Goal: Task Accomplishment & Management: Use online tool/utility

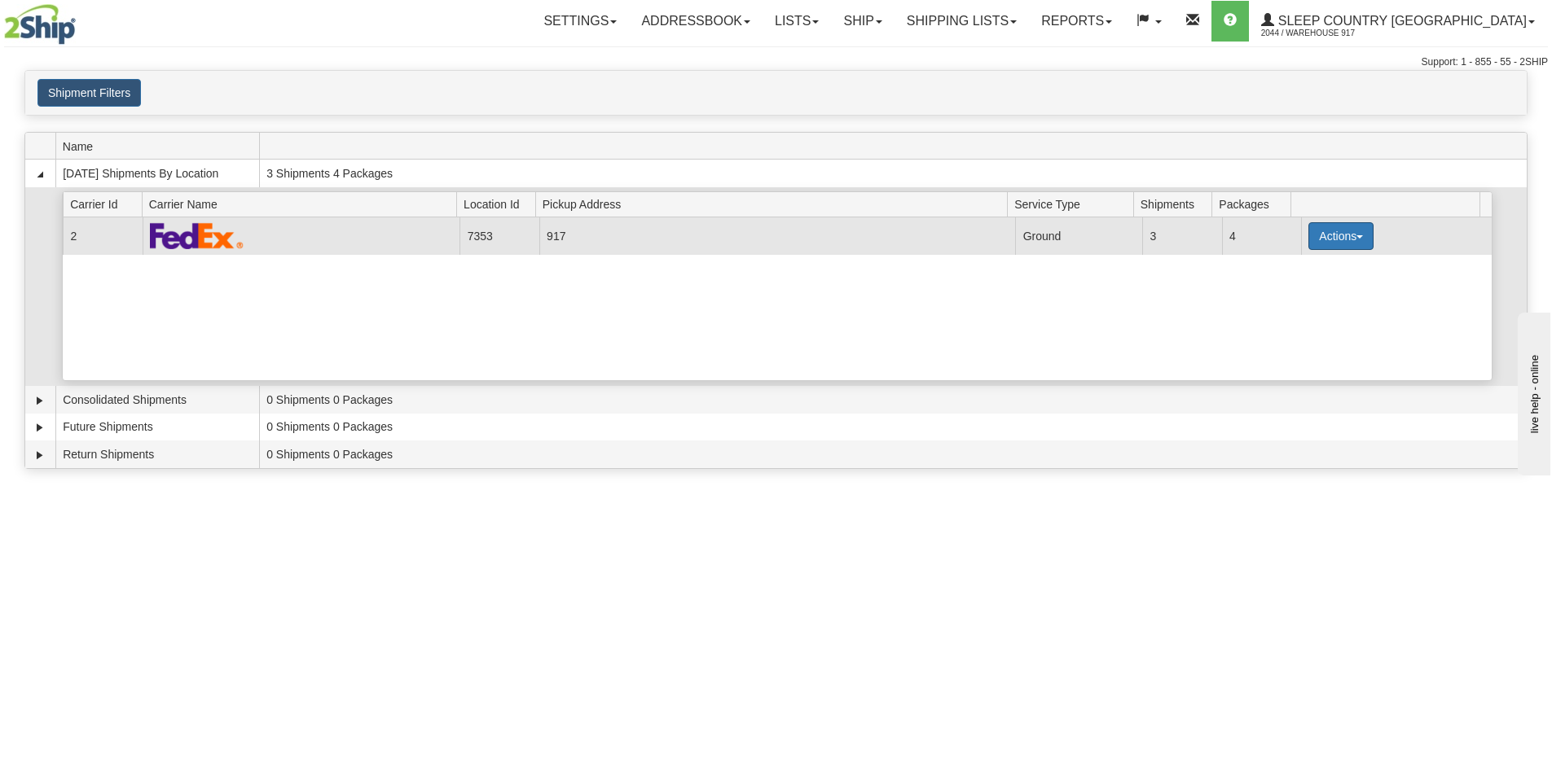
click at [1335, 237] on button "Actions" at bounding box center [1340, 236] width 65 height 28
click at [1317, 293] on link "Close" at bounding box center [1307, 288] width 130 height 21
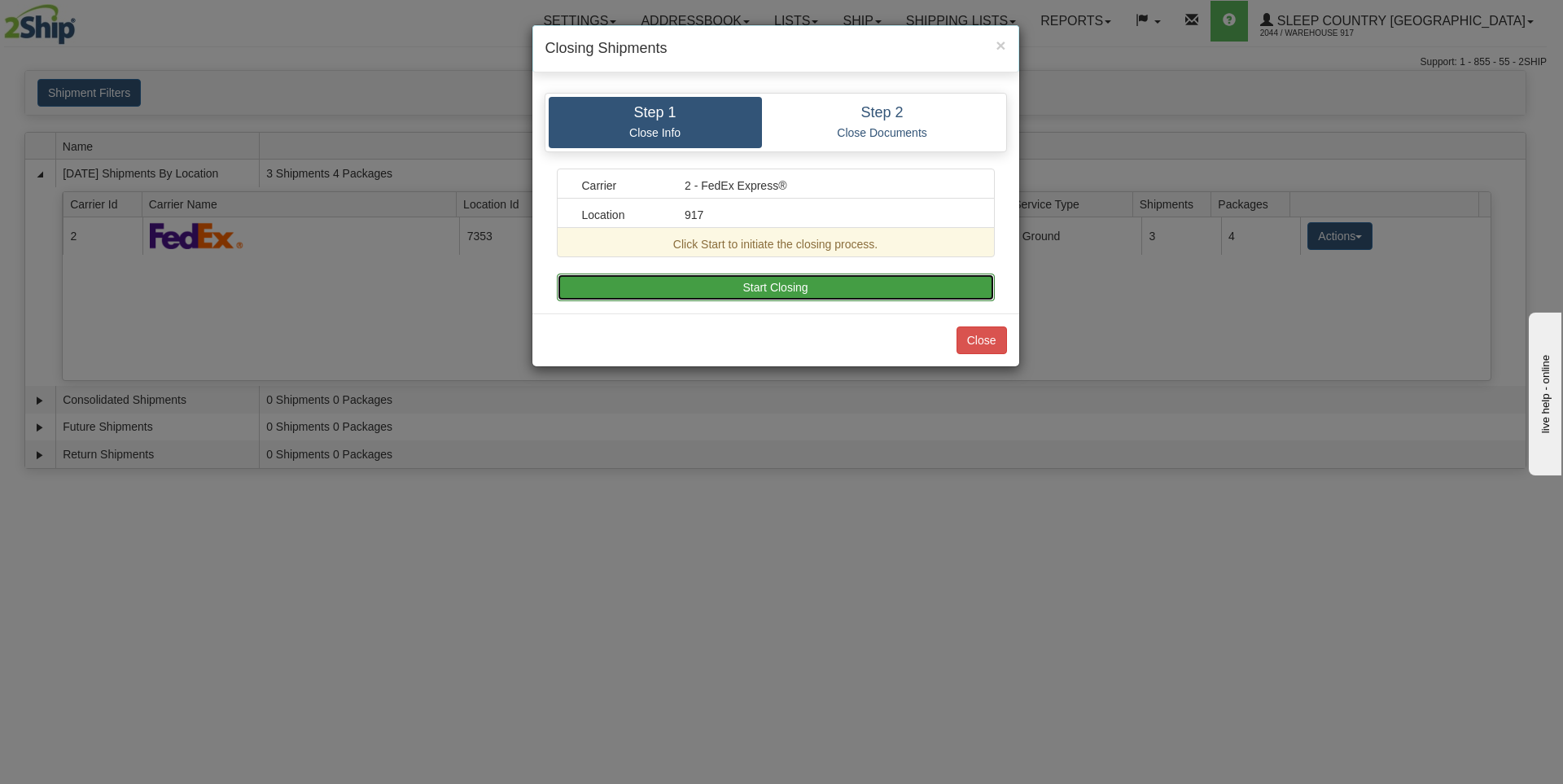
click at [815, 283] on button "Start Closing" at bounding box center [776, 287] width 438 height 28
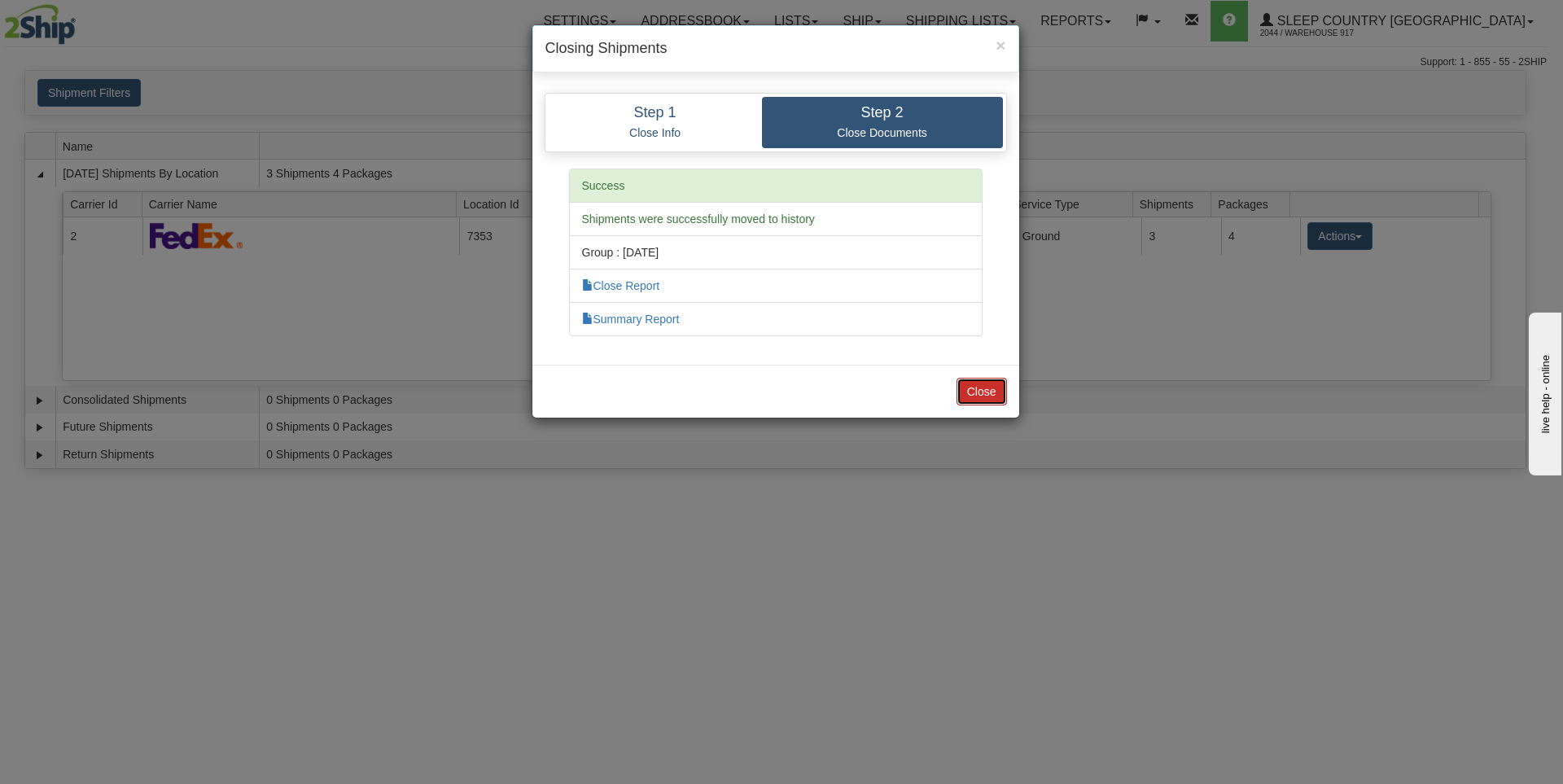
click at [988, 395] on button "Close" at bounding box center [982, 391] width 50 height 28
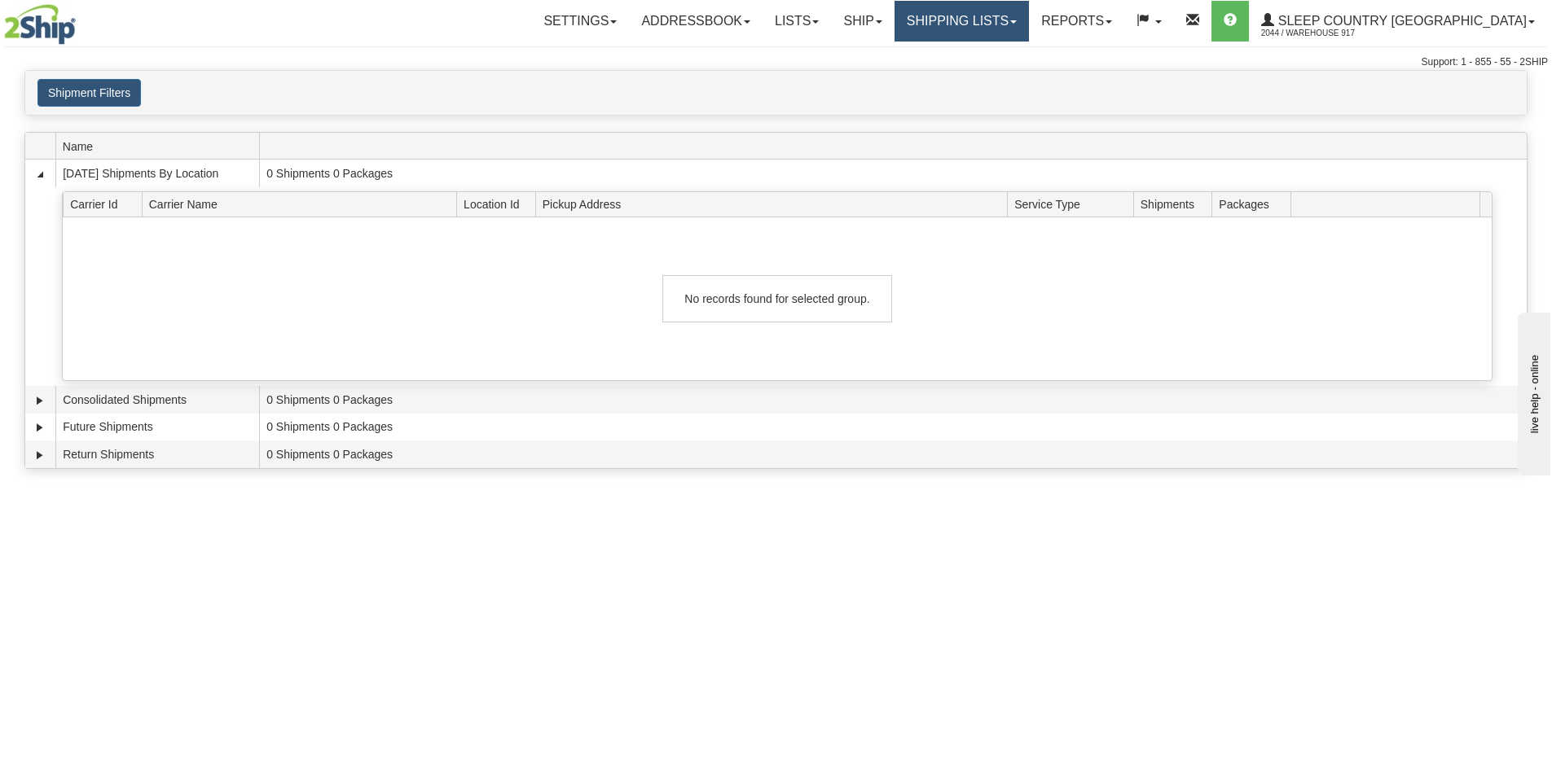
click at [1019, 22] on link "Shipping lists" at bounding box center [962, 21] width 135 height 41
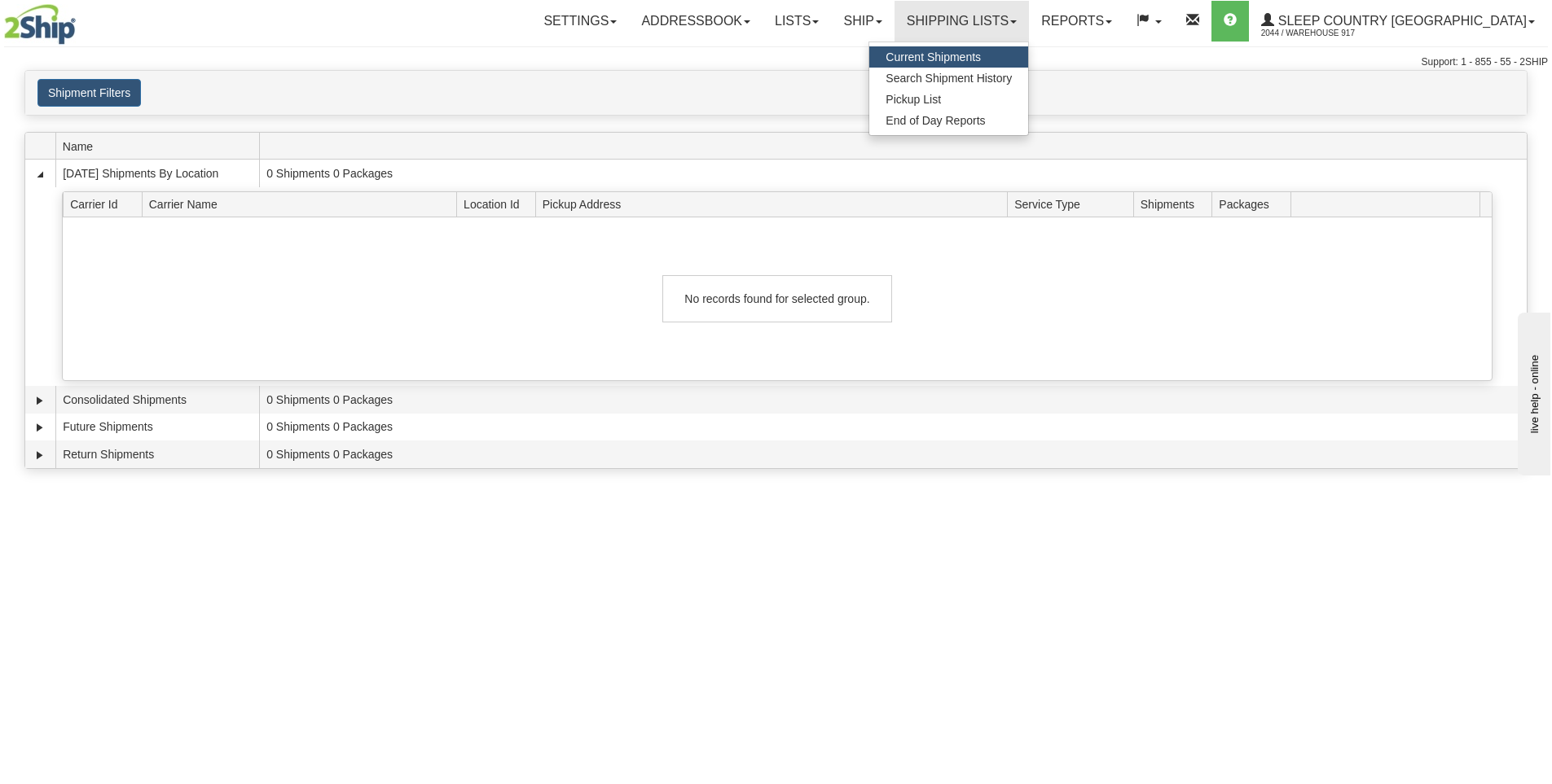
click at [981, 53] on span "Current Shipments" at bounding box center [933, 57] width 95 height 13
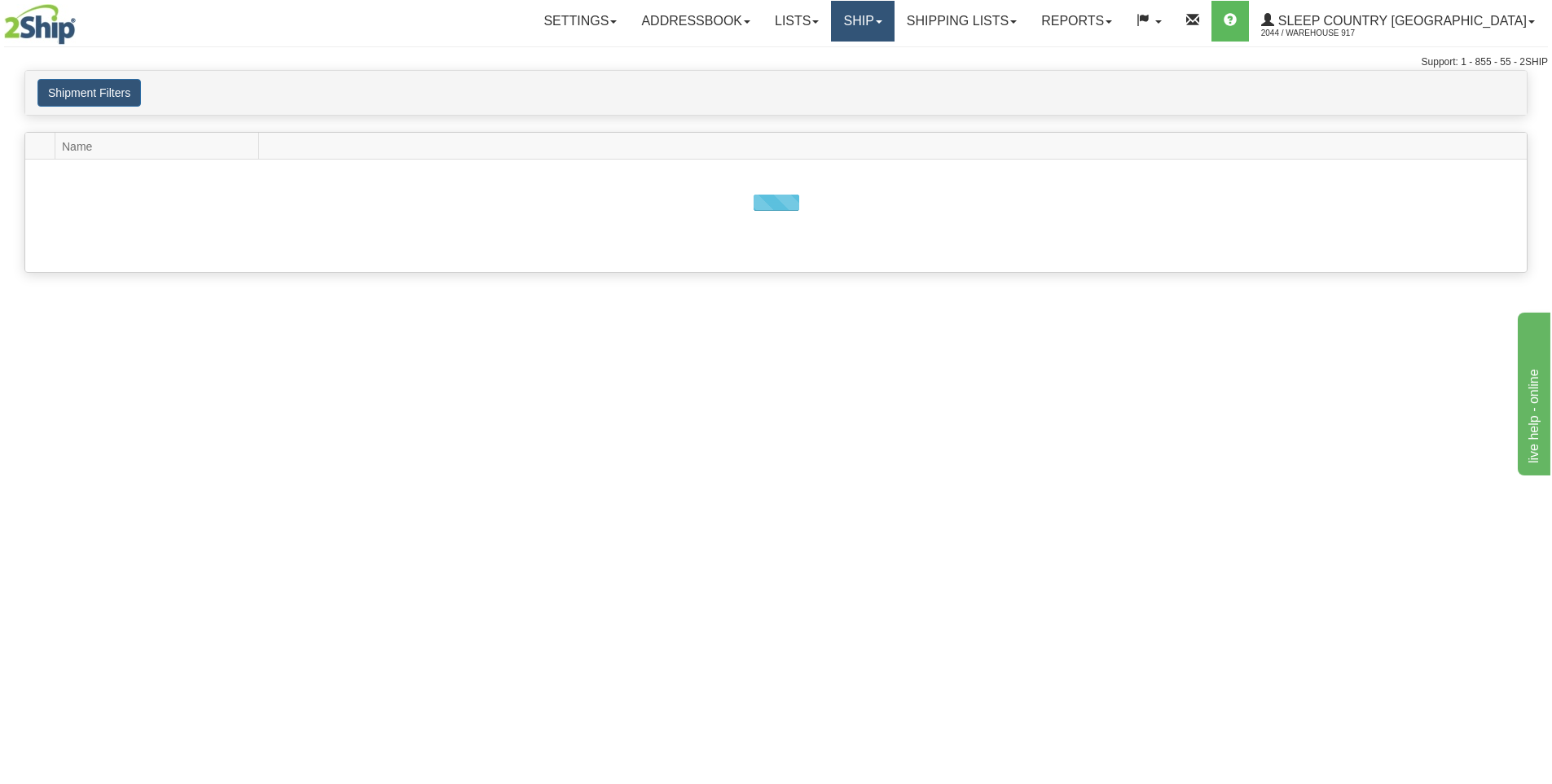
click at [894, 16] on link "Ship" at bounding box center [862, 21] width 63 height 41
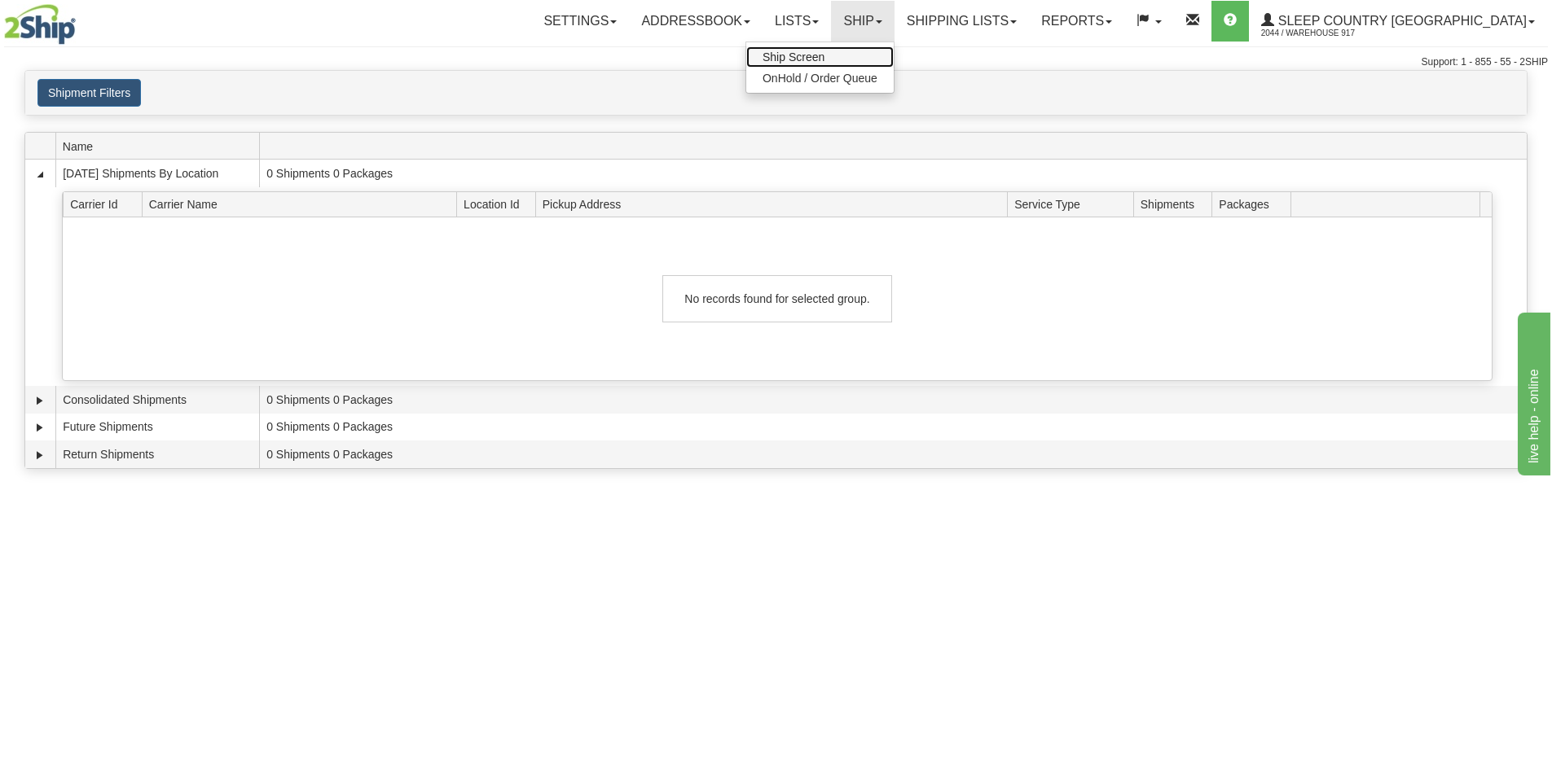
click at [894, 48] on link "Ship Screen" at bounding box center [819, 57] width 147 height 21
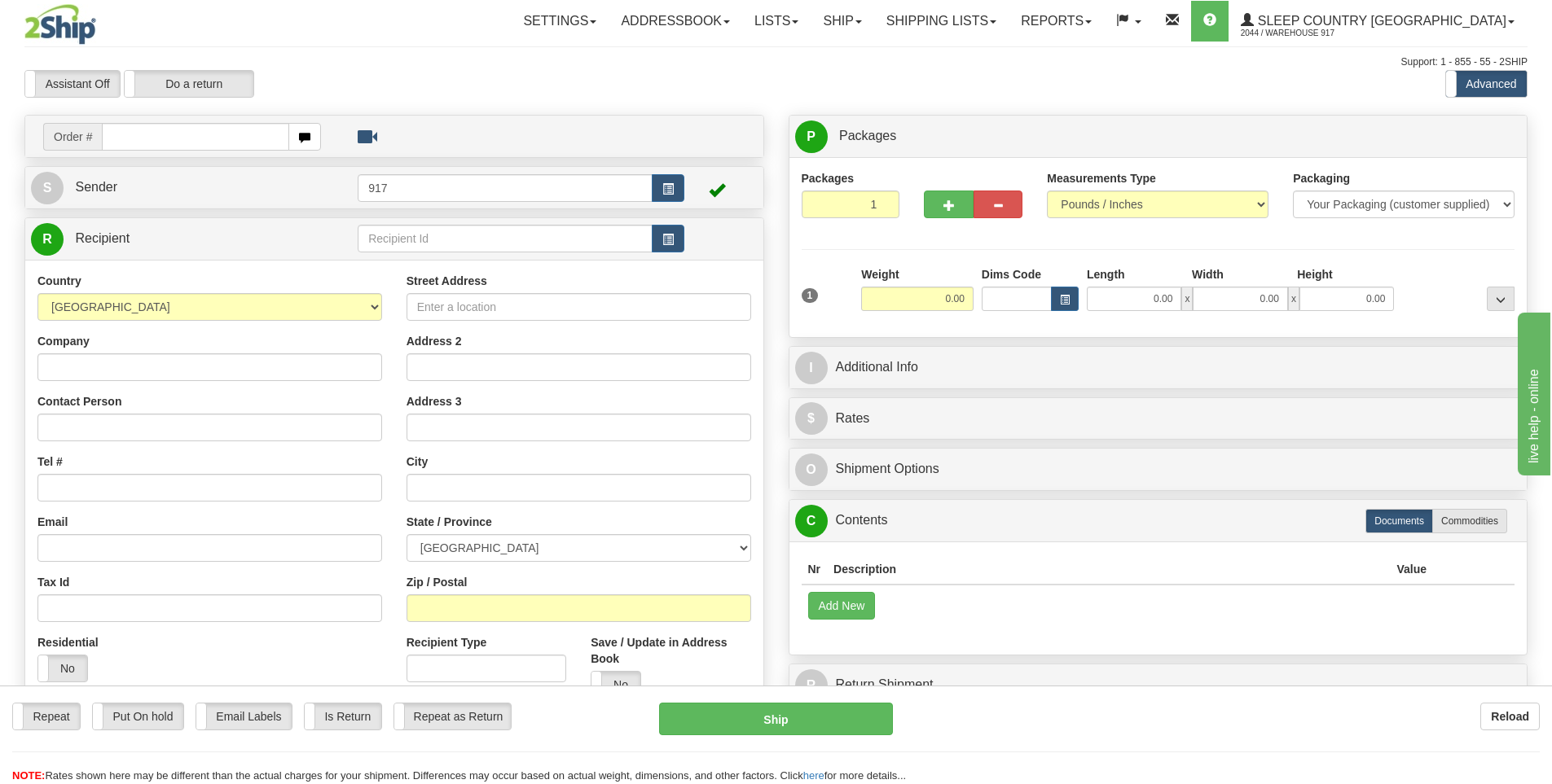
click at [215, 138] on input "text" at bounding box center [196, 136] width 187 height 28
click at [190, 140] on input "text" at bounding box center [196, 136] width 187 height 28
paste input "9000I083552"
type input "9000I083552"
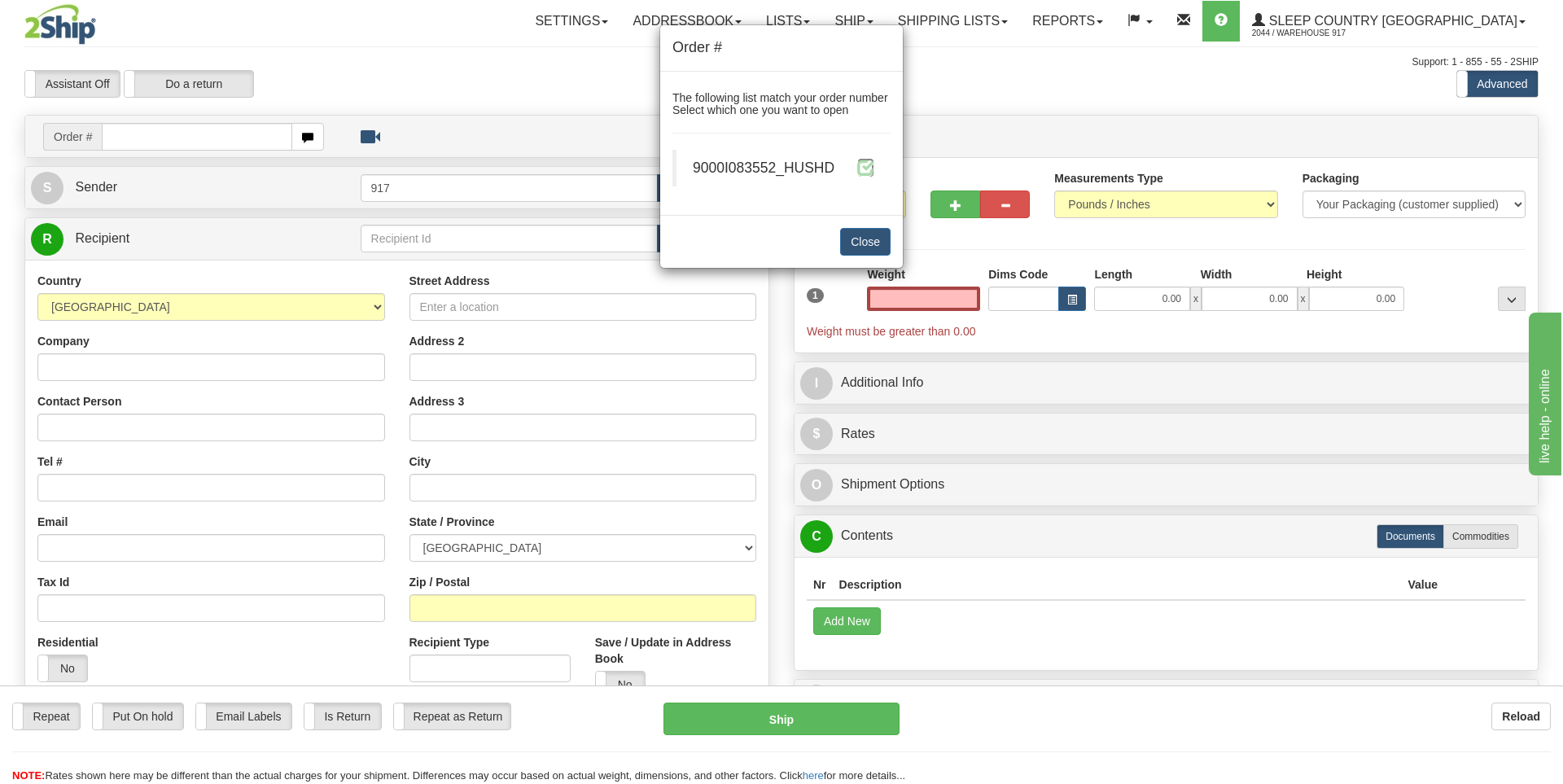
type input "0.00"
click at [868, 168] on span at bounding box center [866, 167] width 17 height 17
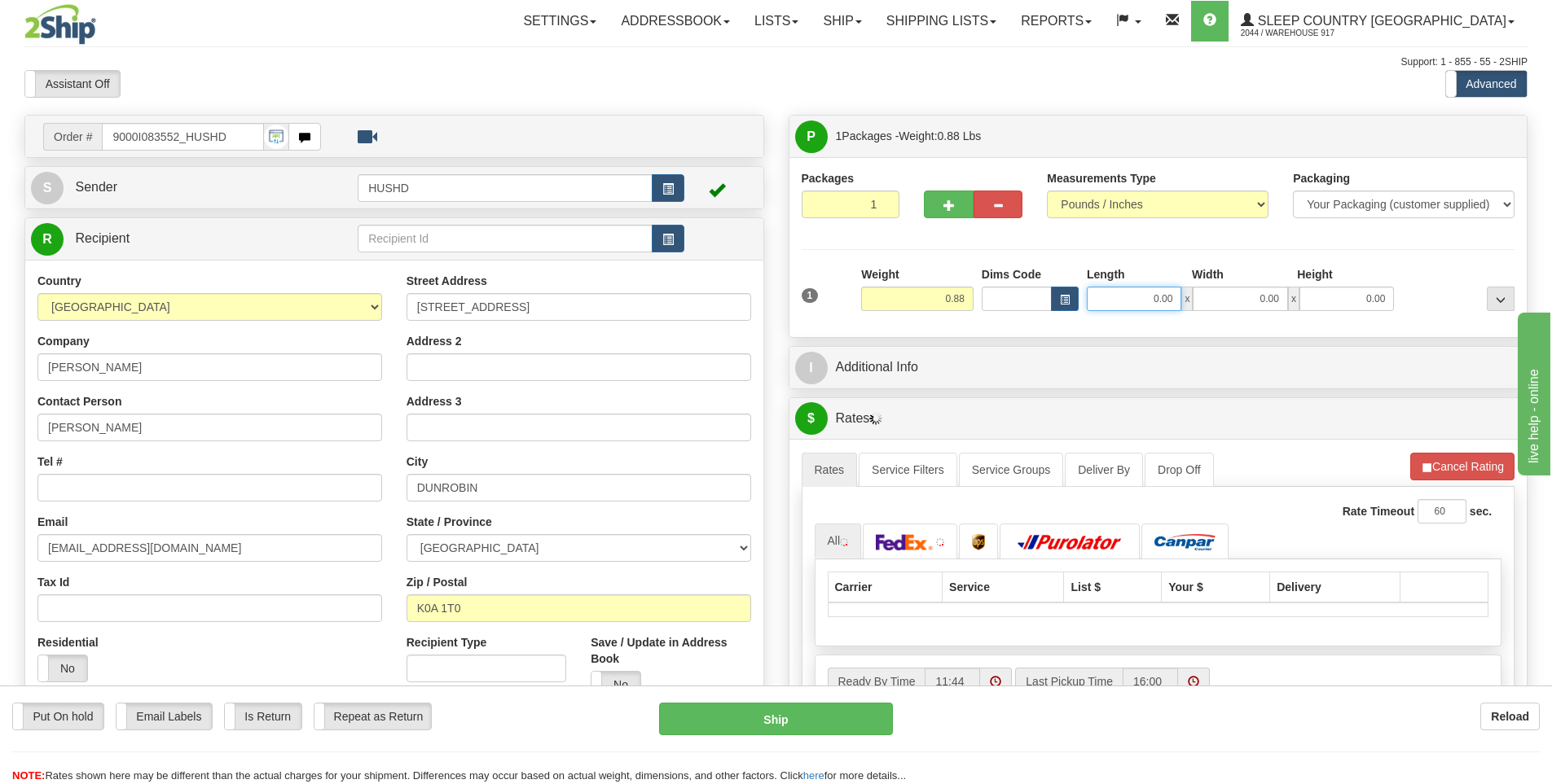
click at [1165, 298] on input "0.00" at bounding box center [1133, 298] width 94 height 24
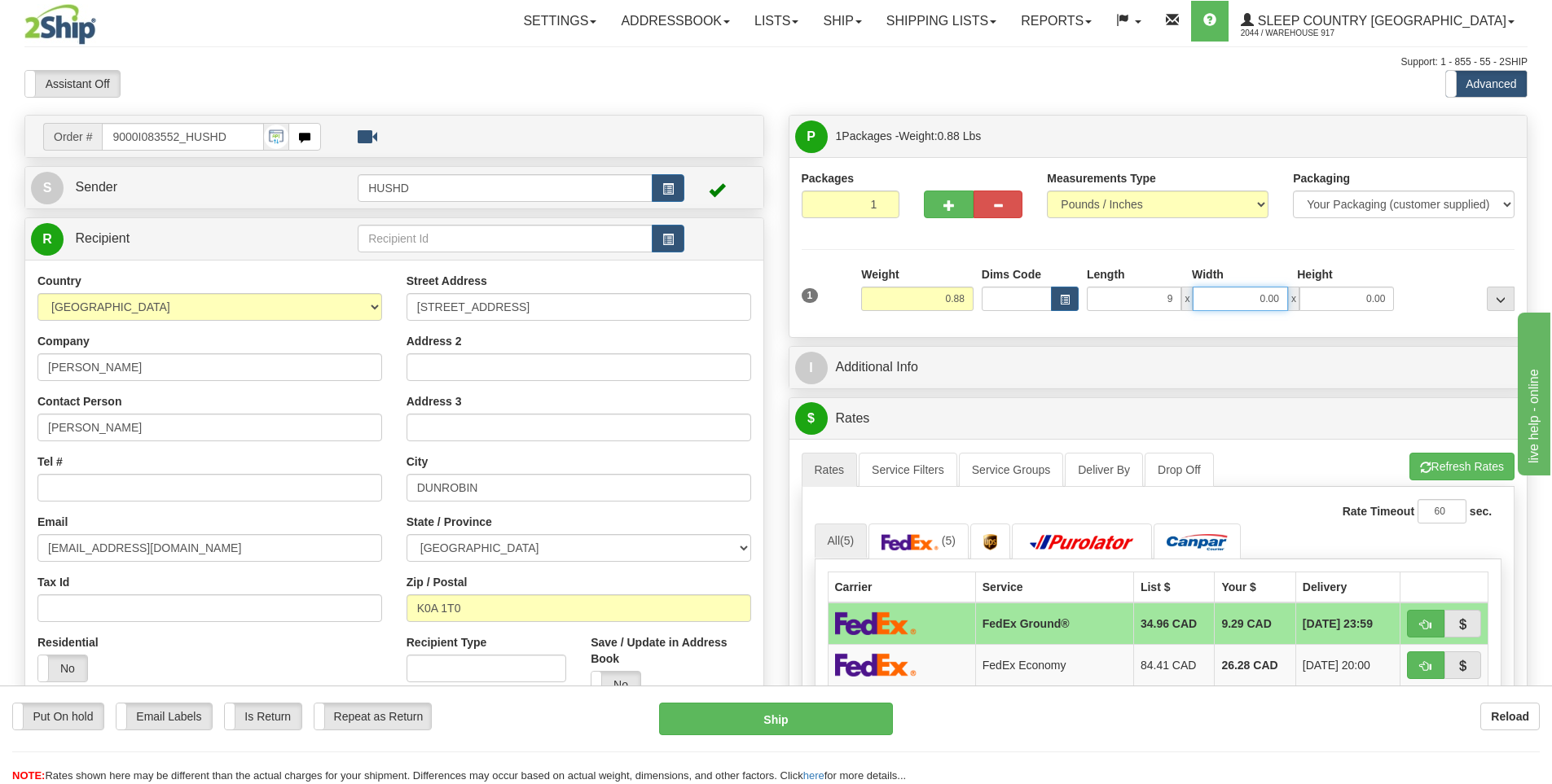
type input "9.00"
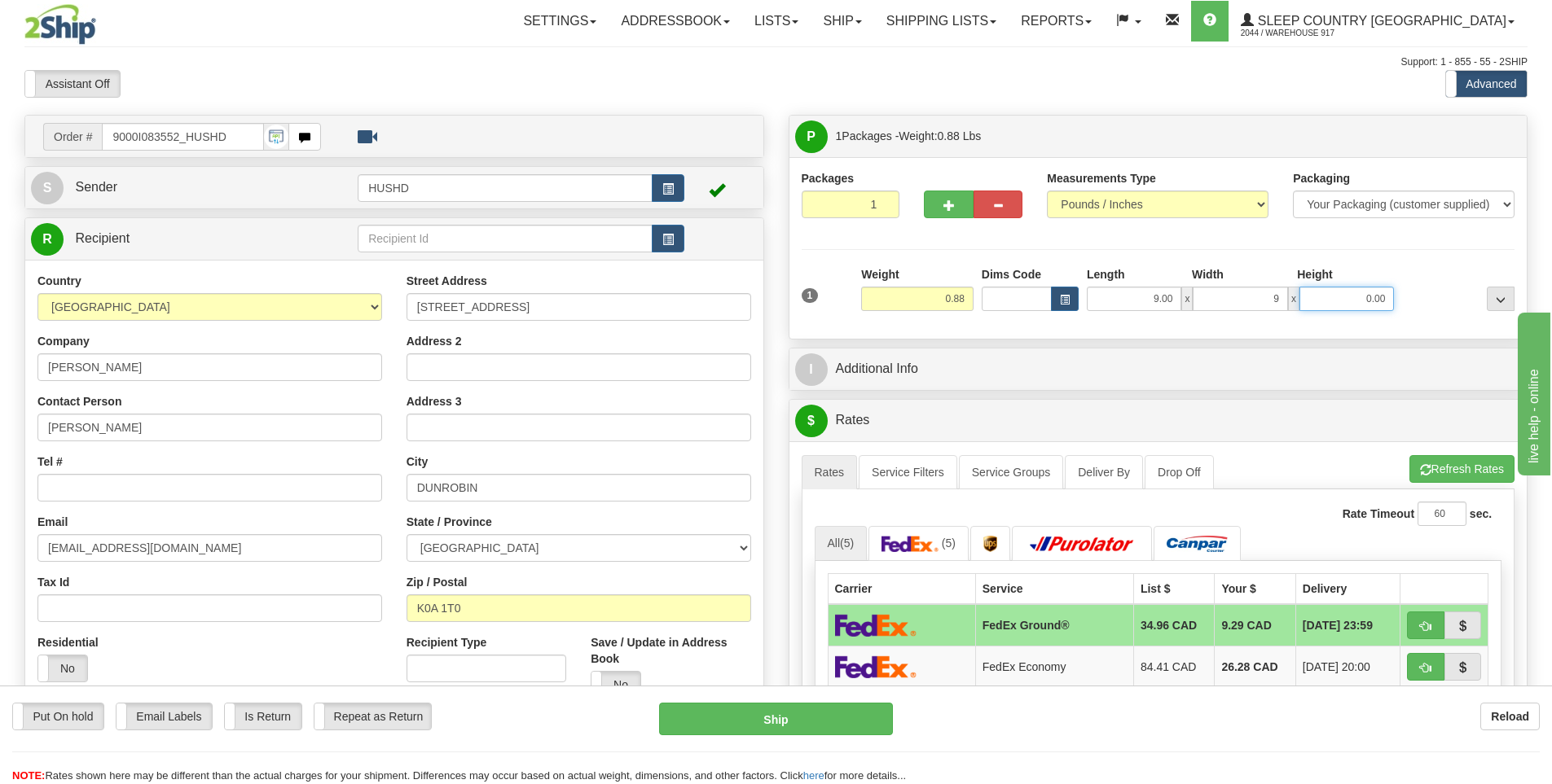
type input "9.00"
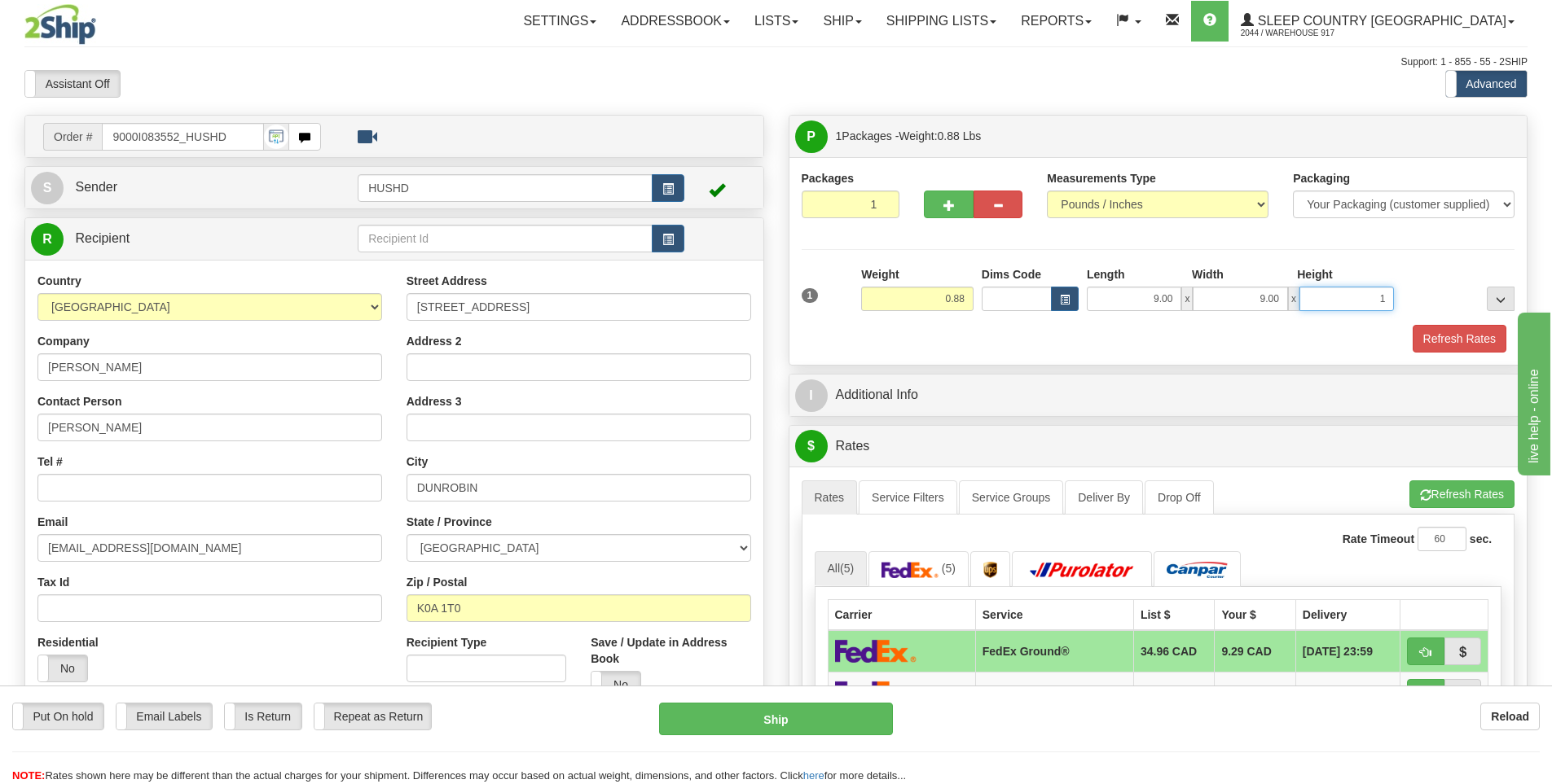
type input "1"
type input "1.00"
click at [1451, 344] on button "Refresh Rates" at bounding box center [1459, 339] width 94 height 28
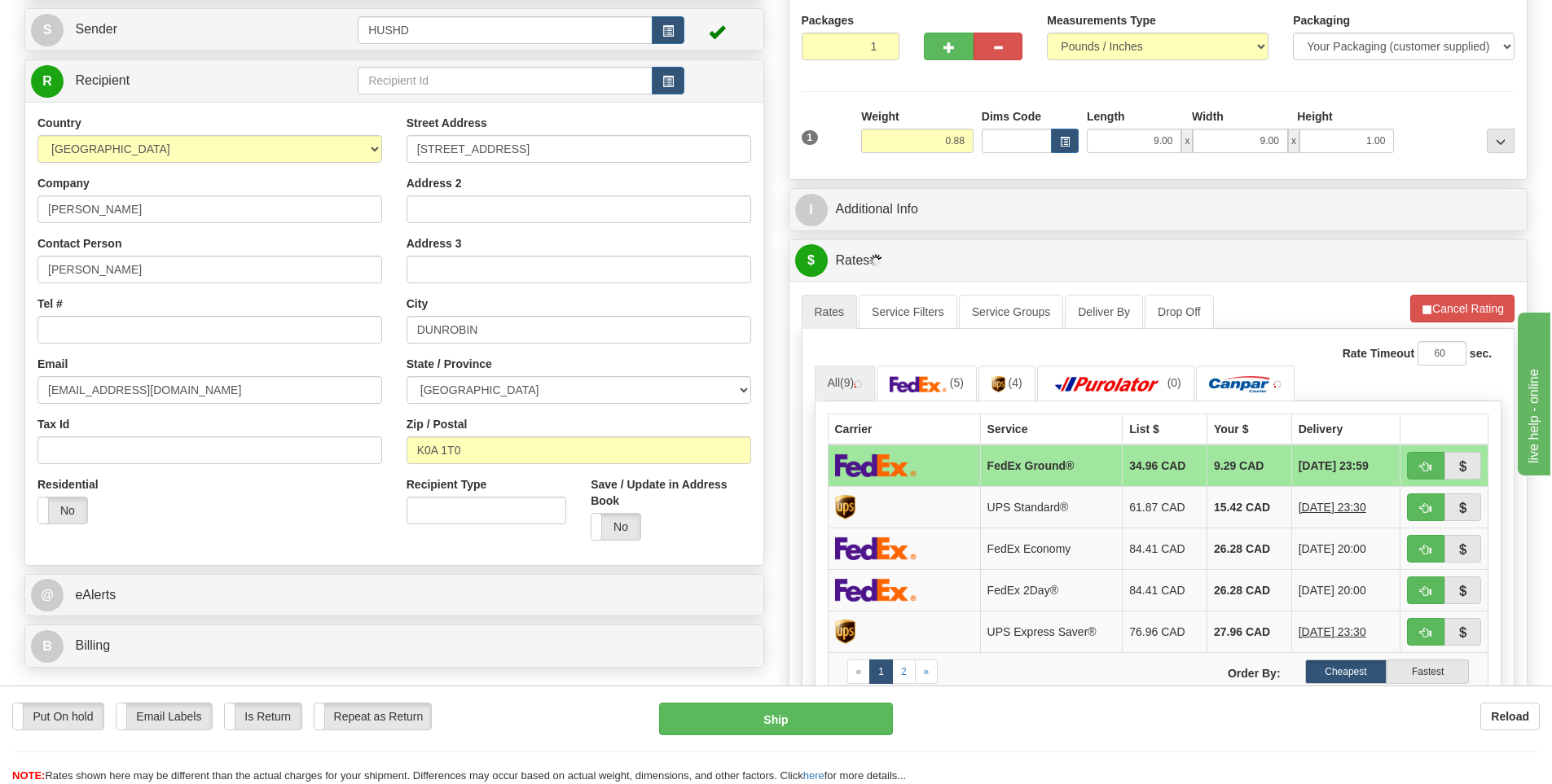
scroll to position [244, 0]
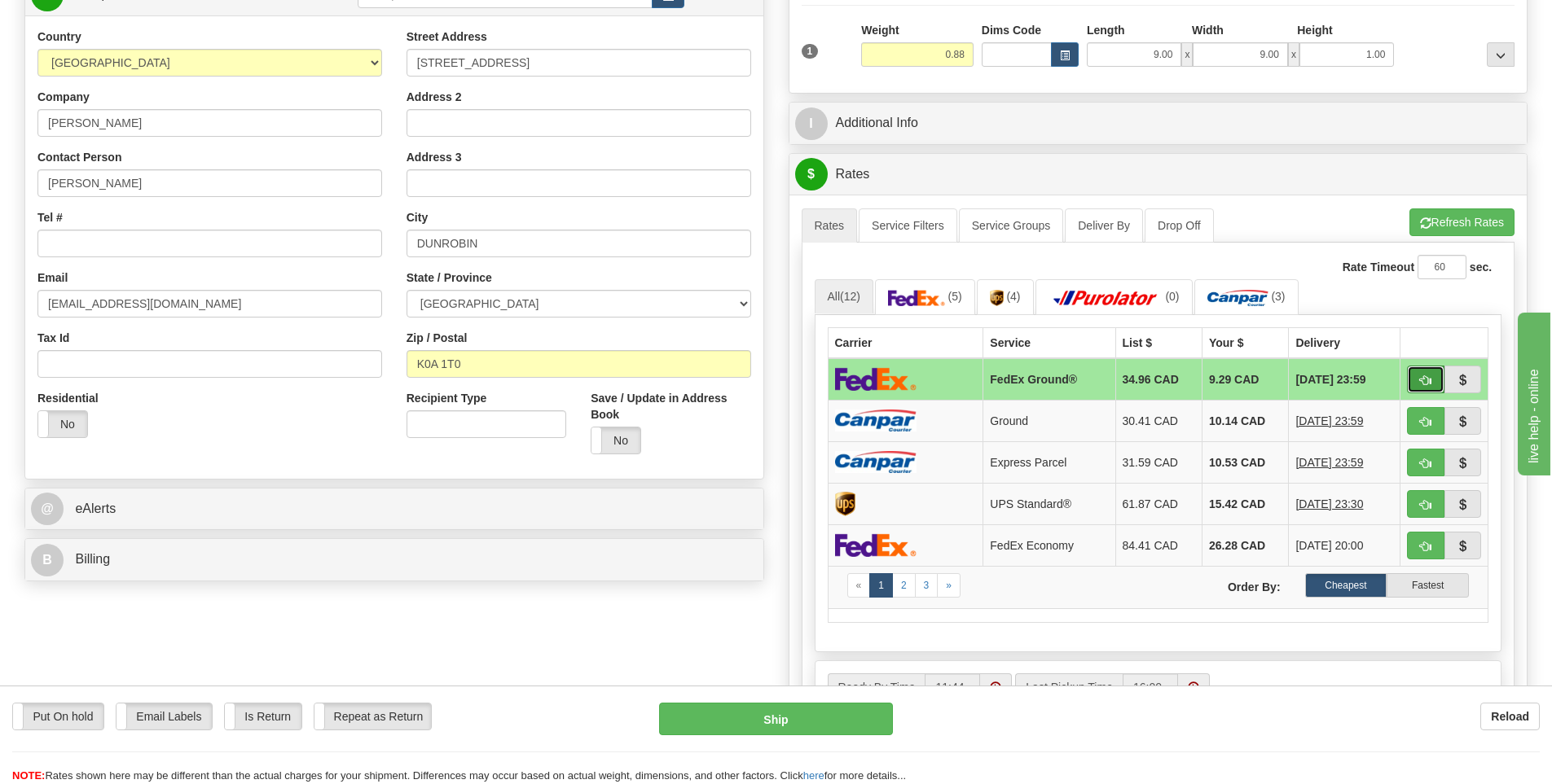
click at [1417, 379] on button "button" at bounding box center [1425, 379] width 38 height 28
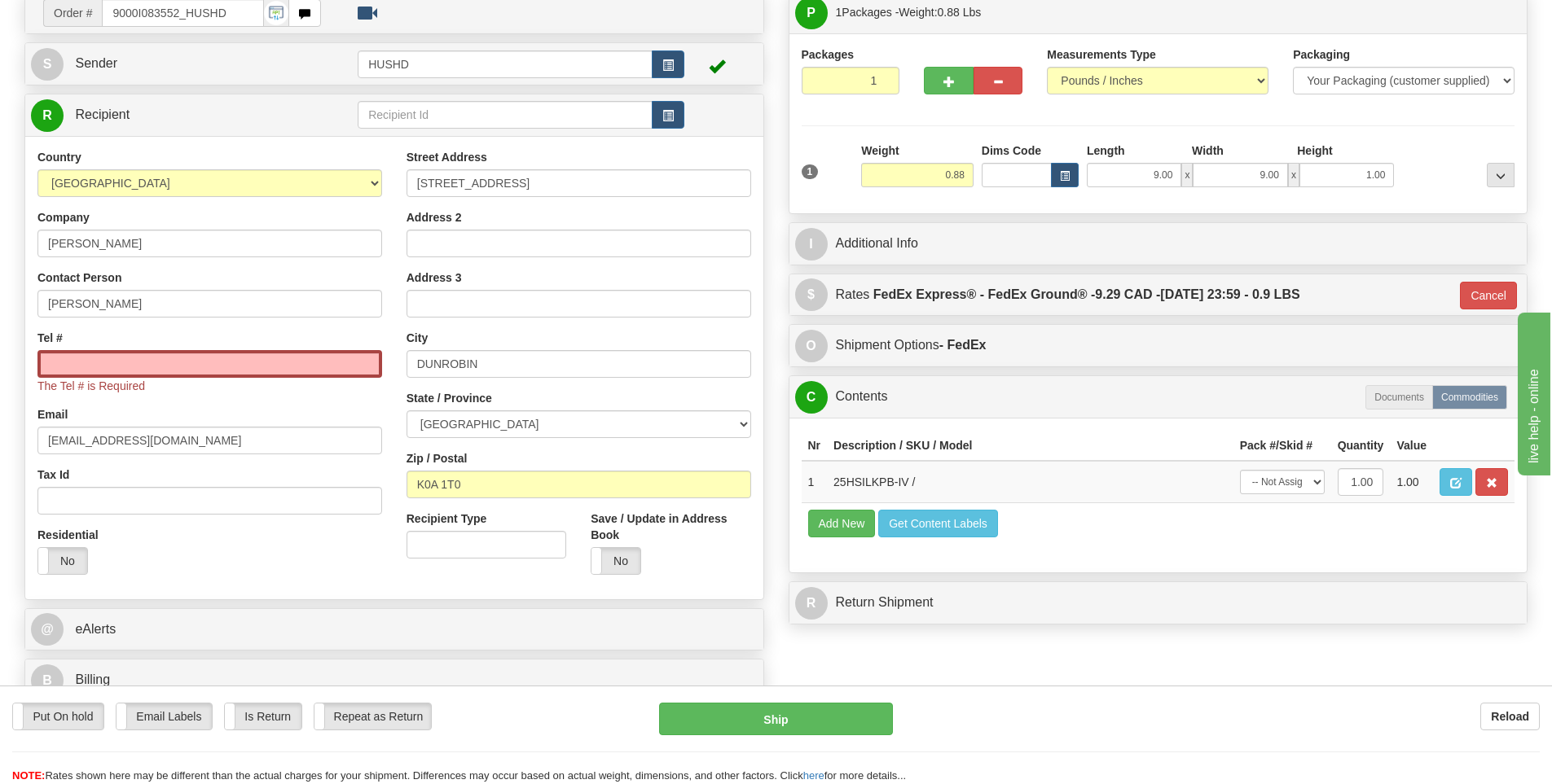
scroll to position [81, 0]
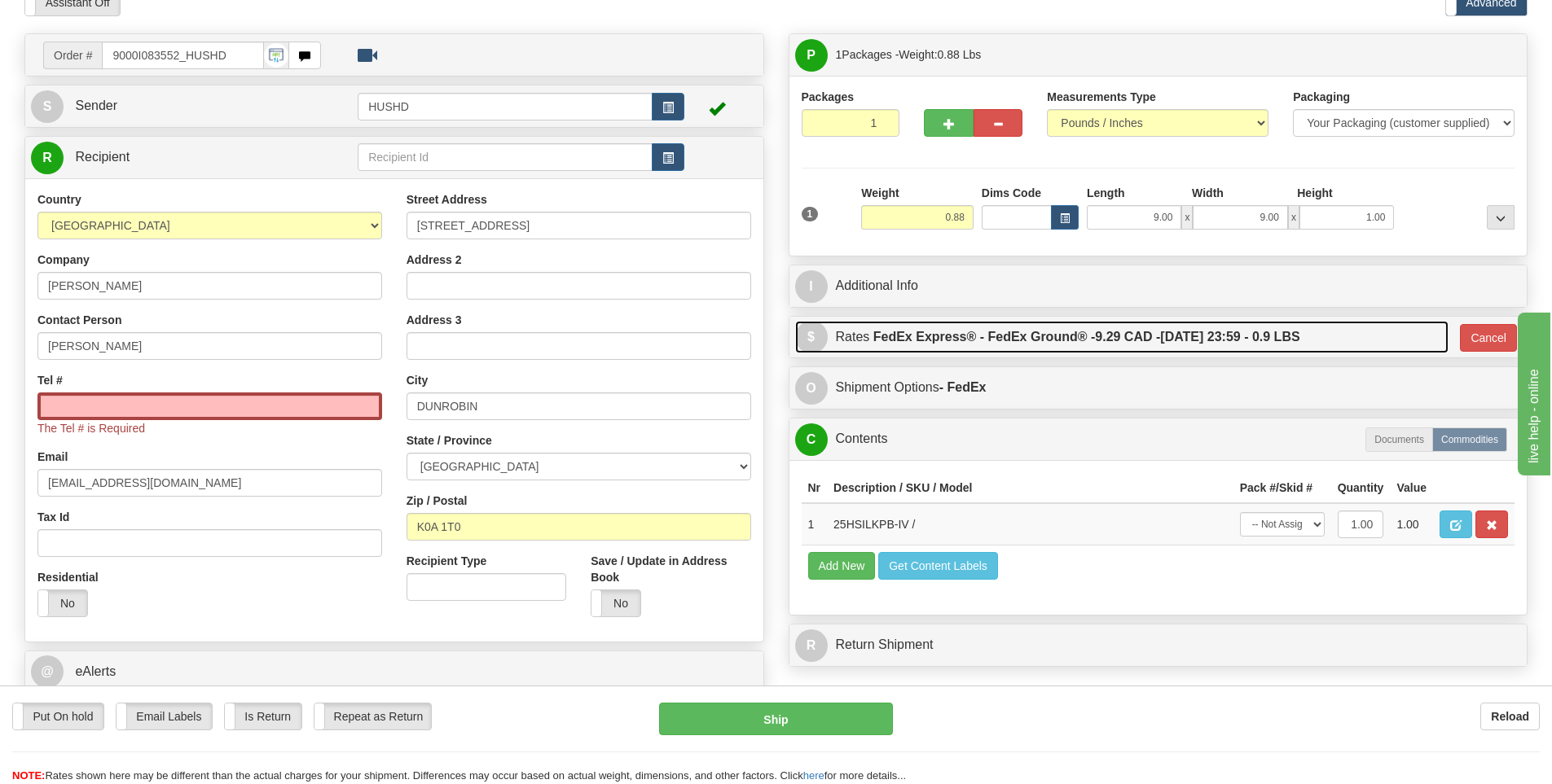
click at [1298, 338] on label "FedEx Express® - FedEx Ground® - 9.29 CAD - 09/15/2025 23:59 - 0.9 LBS" at bounding box center [1086, 337] width 426 height 33
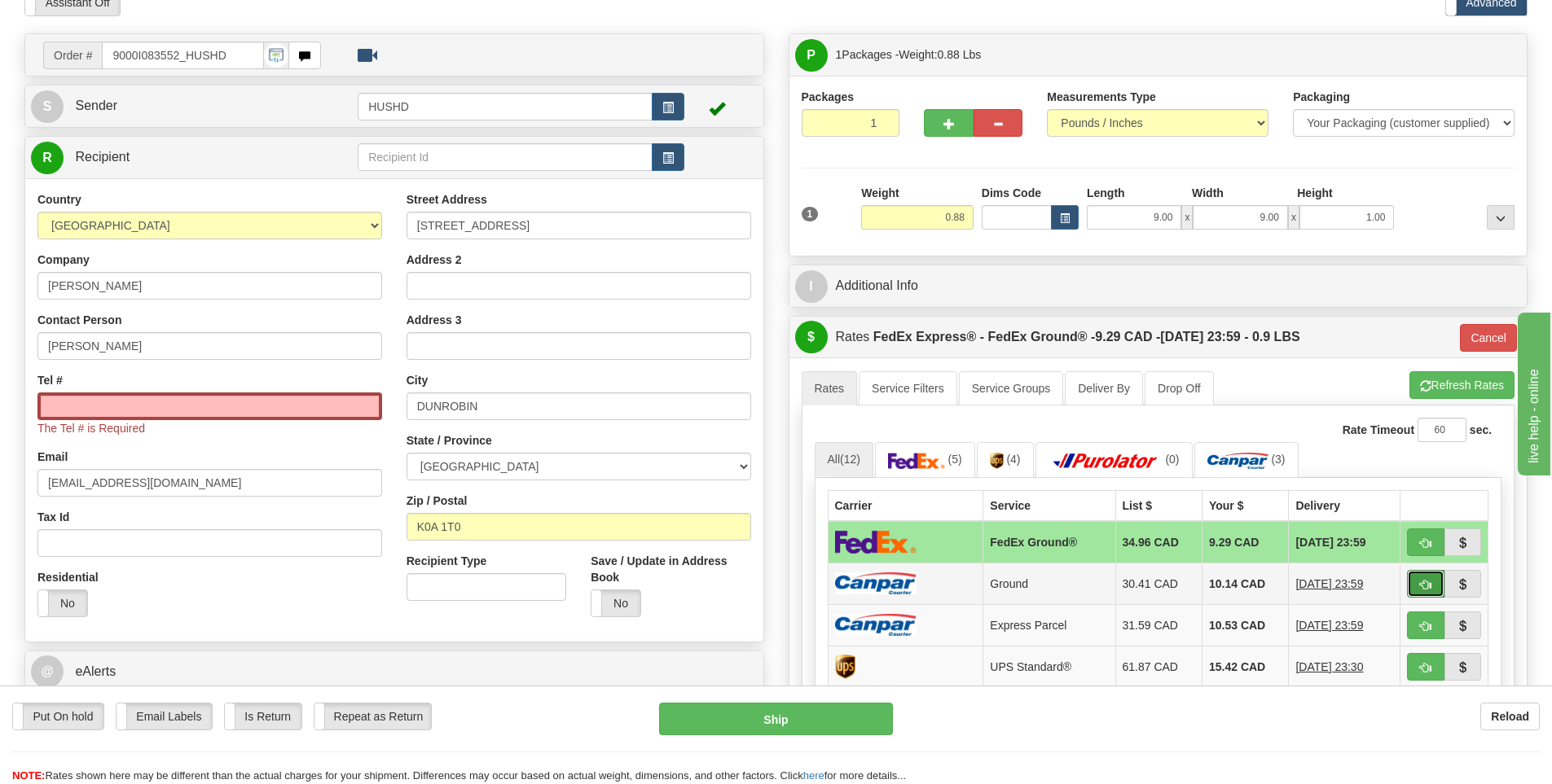
click at [1424, 583] on span "button" at bounding box center [1426, 585] width 12 height 11
type input "1"
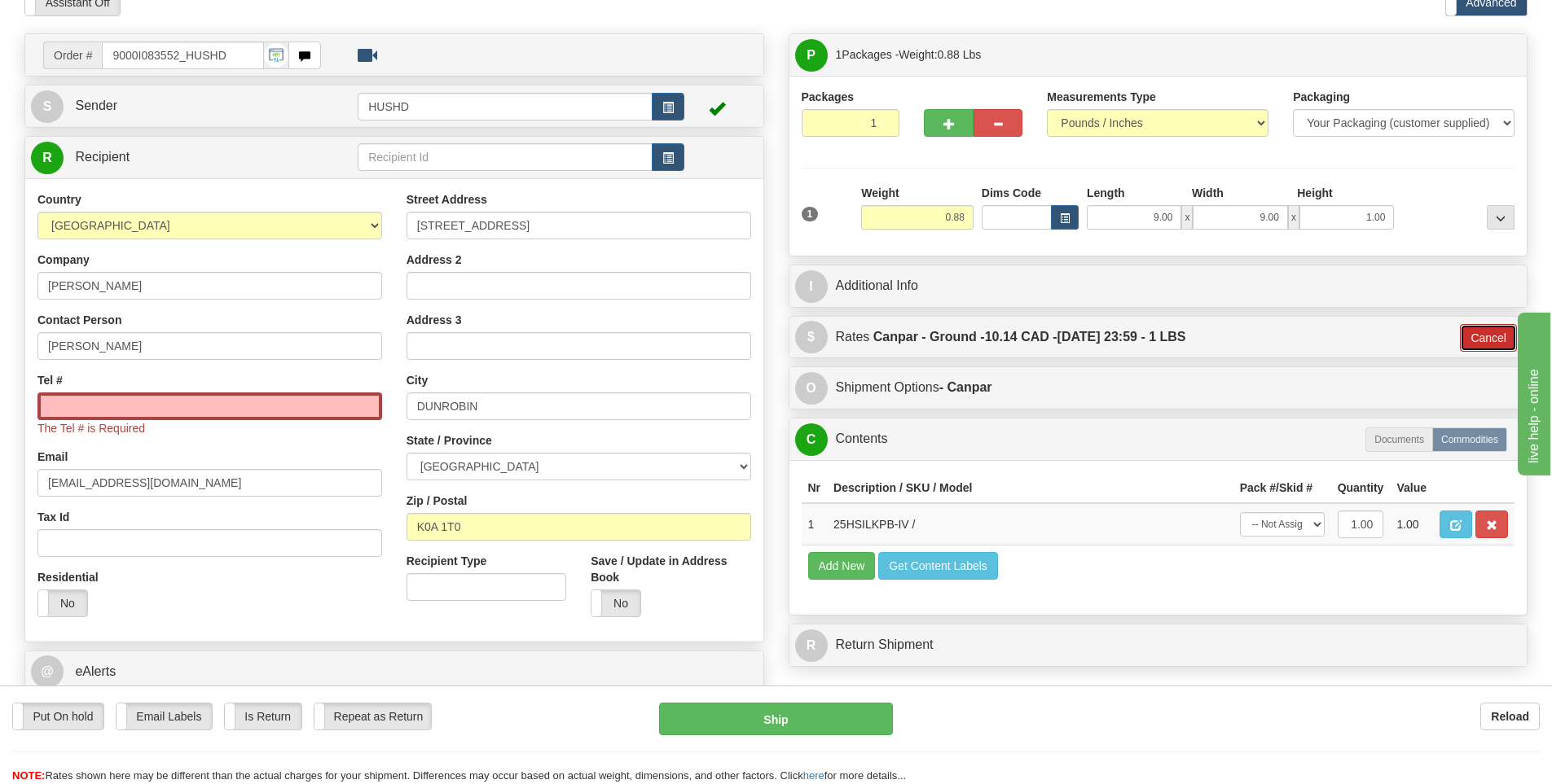
click at [1463, 336] on button "Cancel" at bounding box center [1488, 338] width 57 height 28
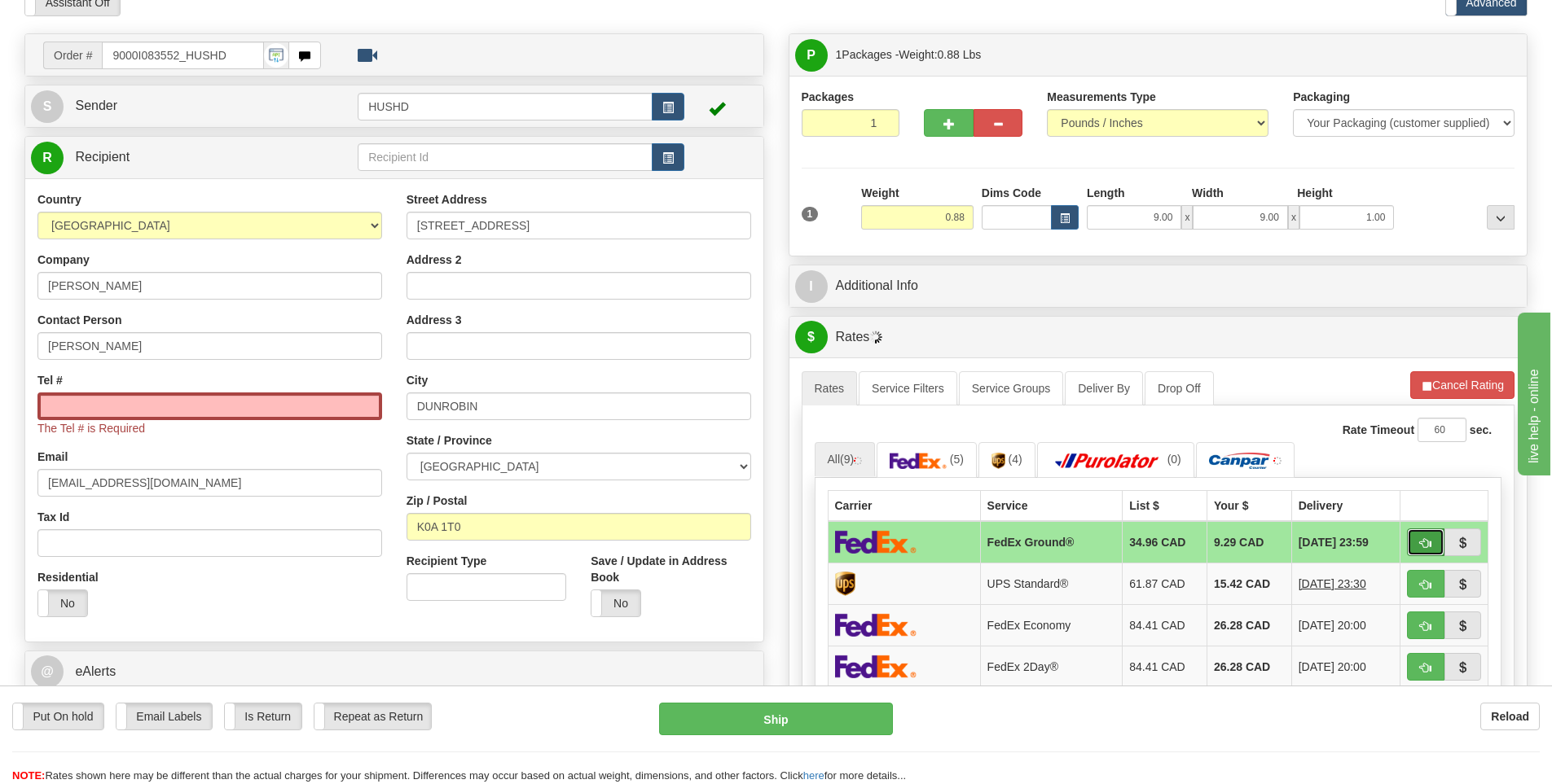
click at [1424, 539] on span "button" at bounding box center [1426, 543] width 12 height 11
click at [1419, 539] on button "button" at bounding box center [1425, 542] width 38 height 28
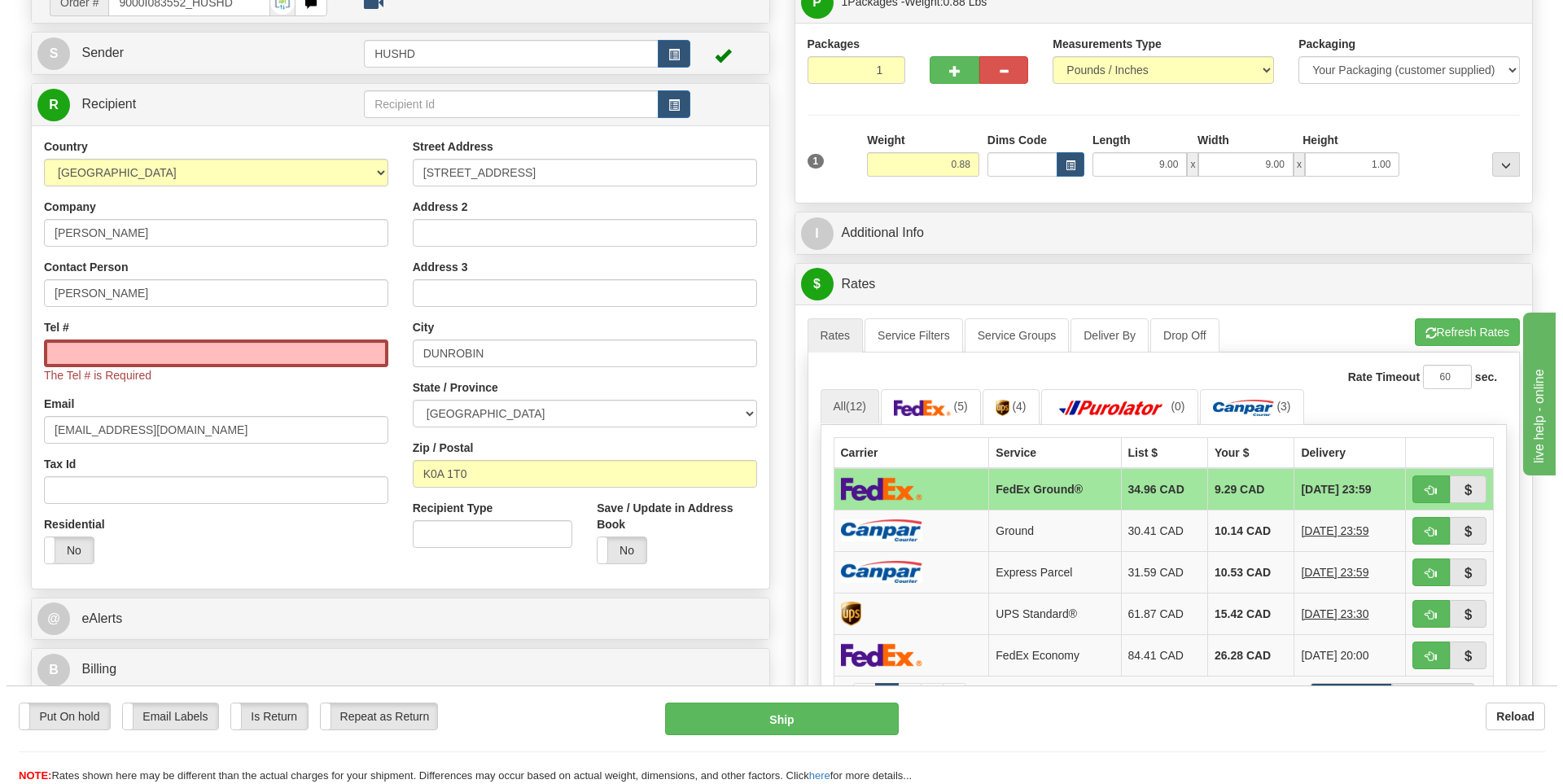
scroll to position [163, 0]
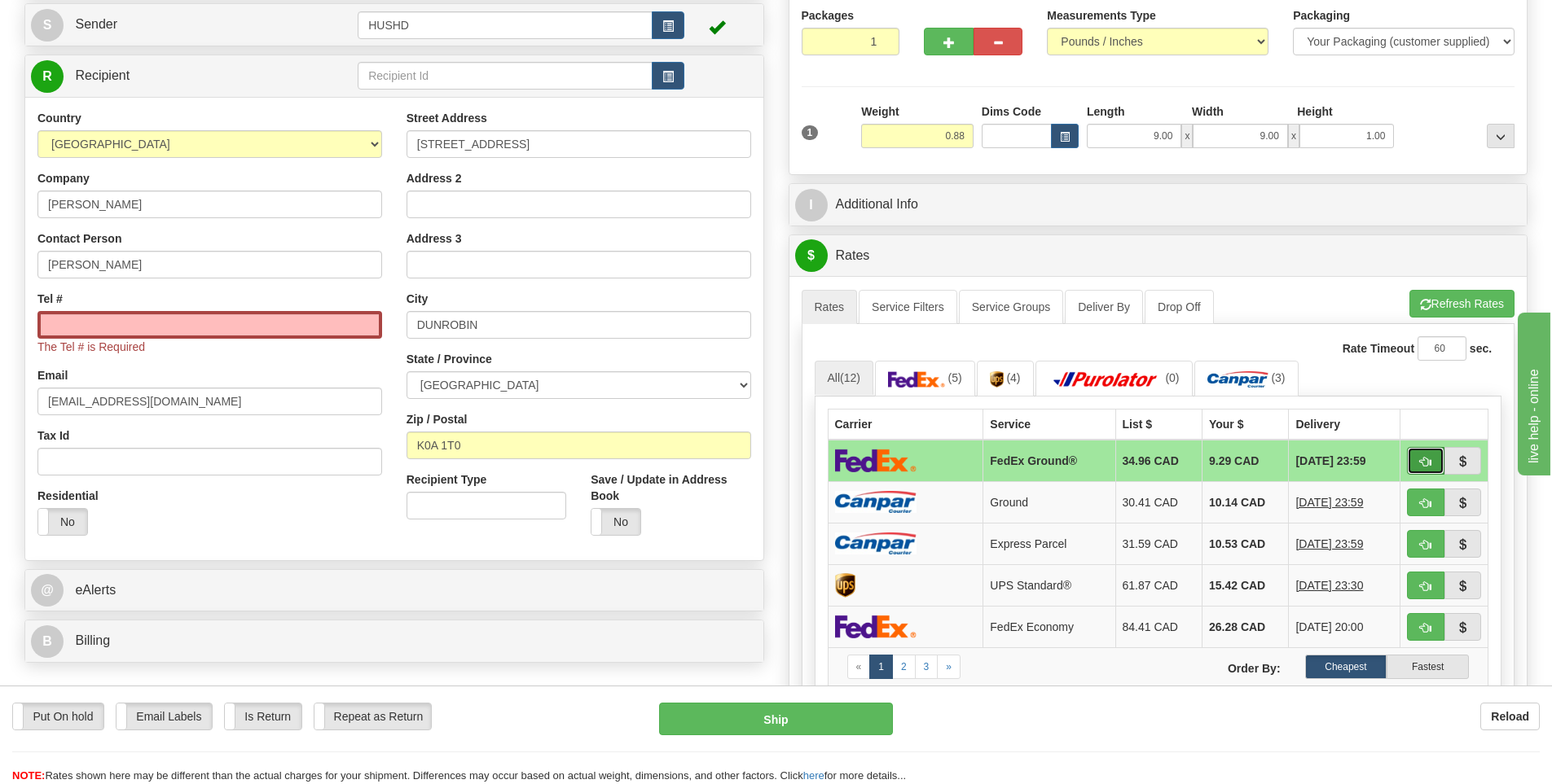
click at [1423, 451] on button "button" at bounding box center [1425, 461] width 38 height 28
type input "92"
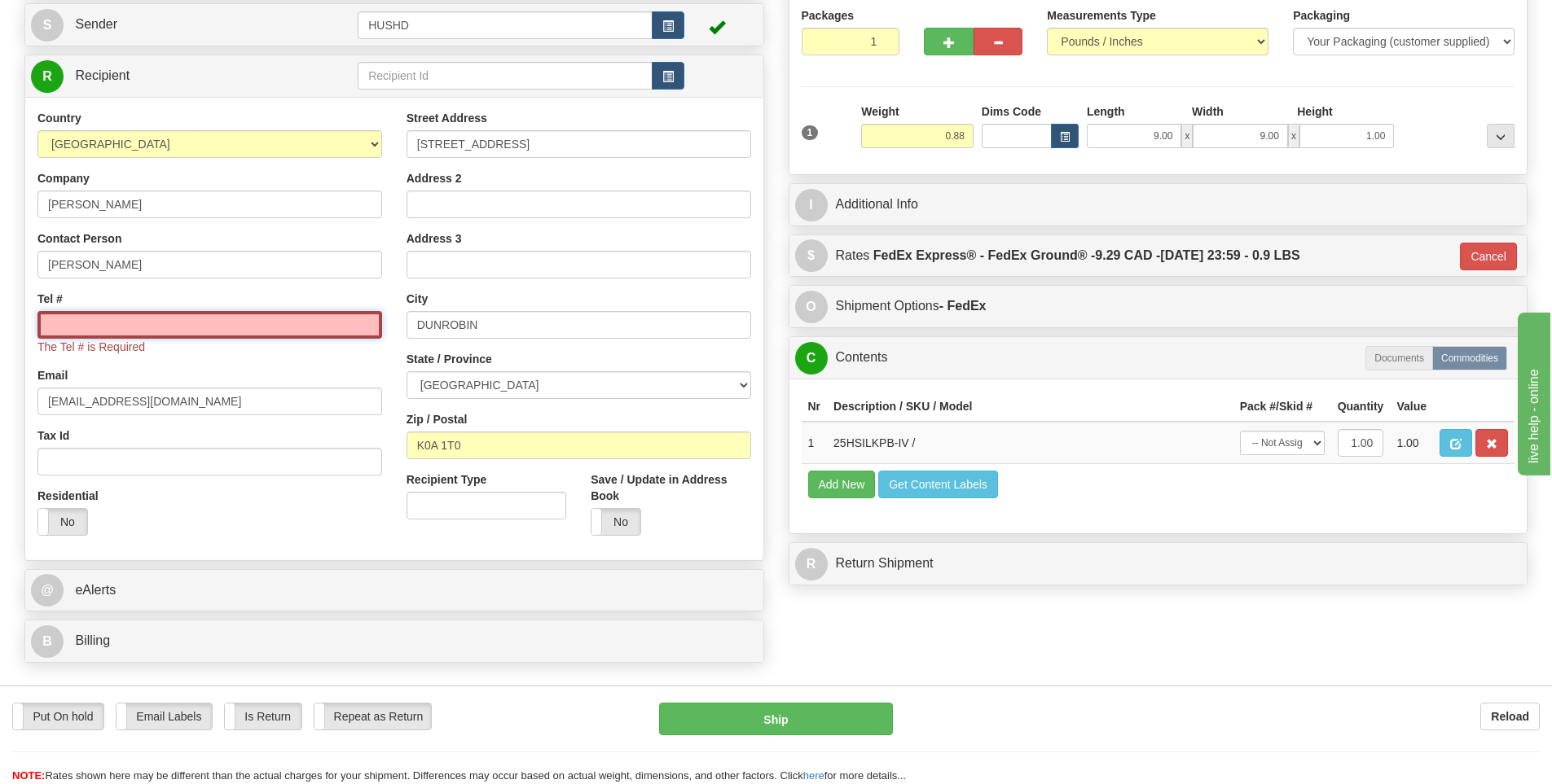
click at [248, 322] on input "Tel #" at bounding box center [210, 324] width 345 height 28
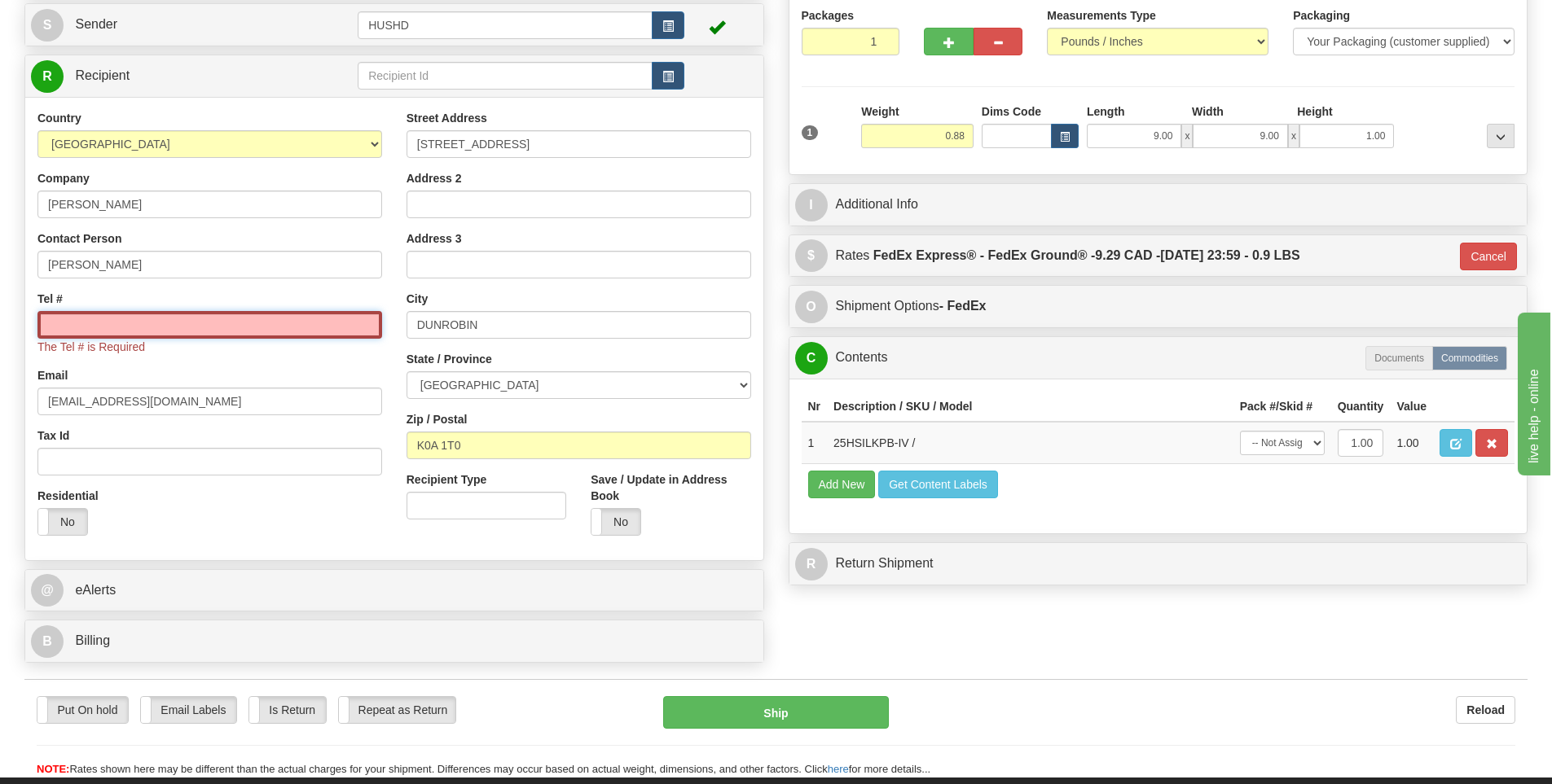
click at [167, 321] on input "Tel #" at bounding box center [210, 324] width 345 height 28
click at [160, 327] on input "Tel #" at bounding box center [210, 324] width 345 height 28
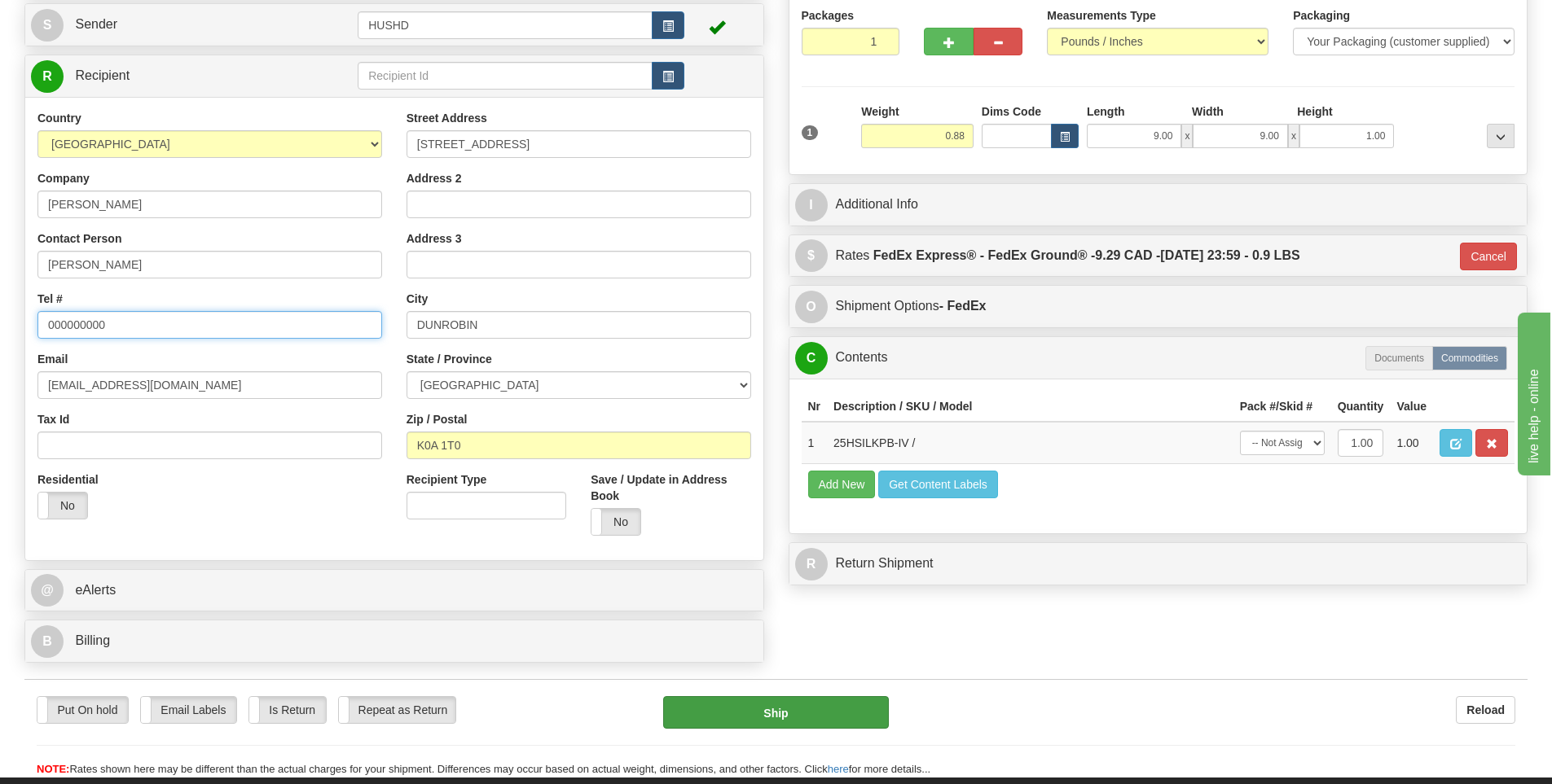
type input "000000000"
click at [813, 718] on button "Ship" at bounding box center [776, 712] width 226 height 33
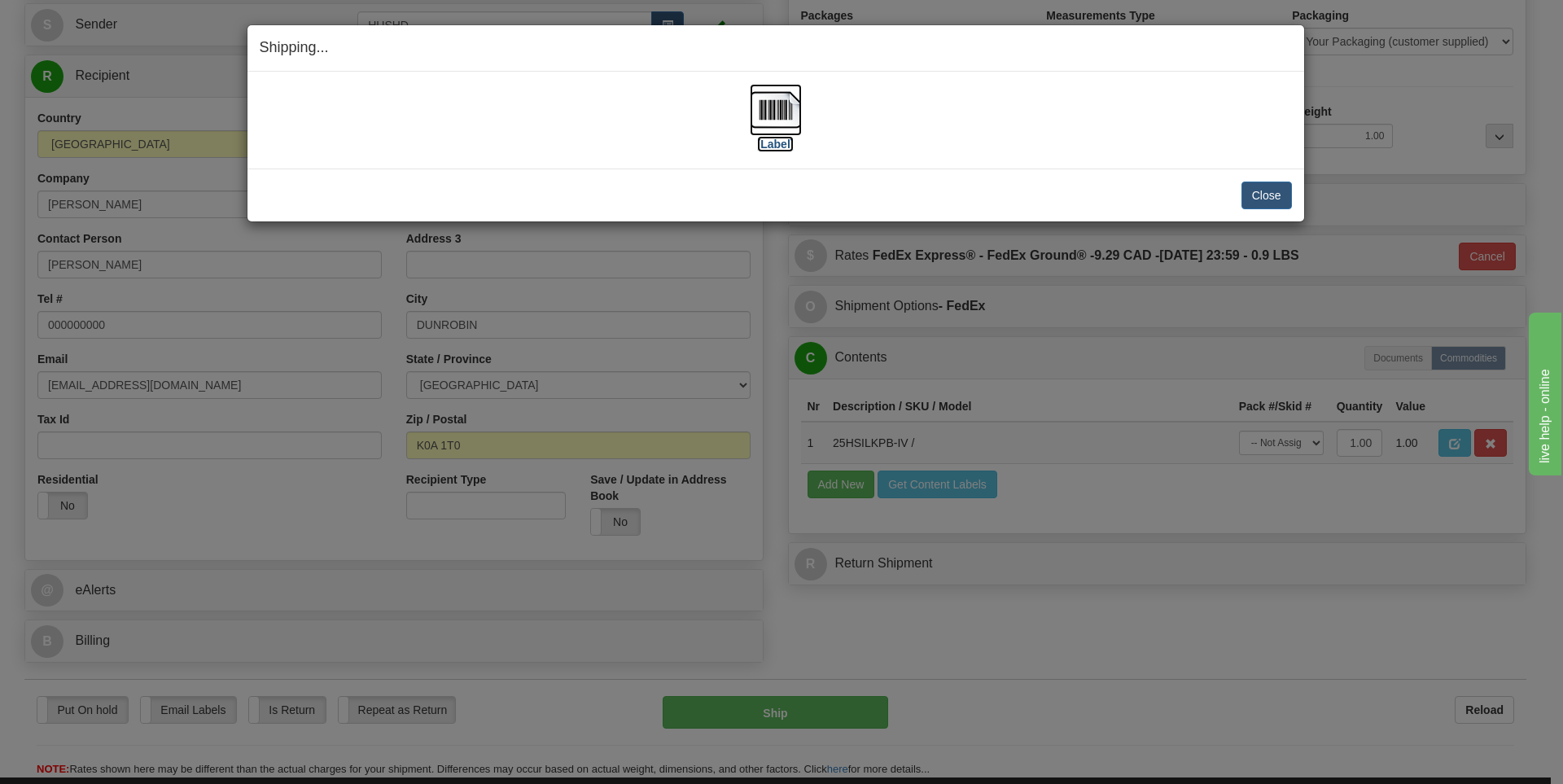
click at [784, 130] on img at bounding box center [776, 109] width 52 height 52
click at [1277, 198] on button "Close" at bounding box center [1266, 195] width 50 height 28
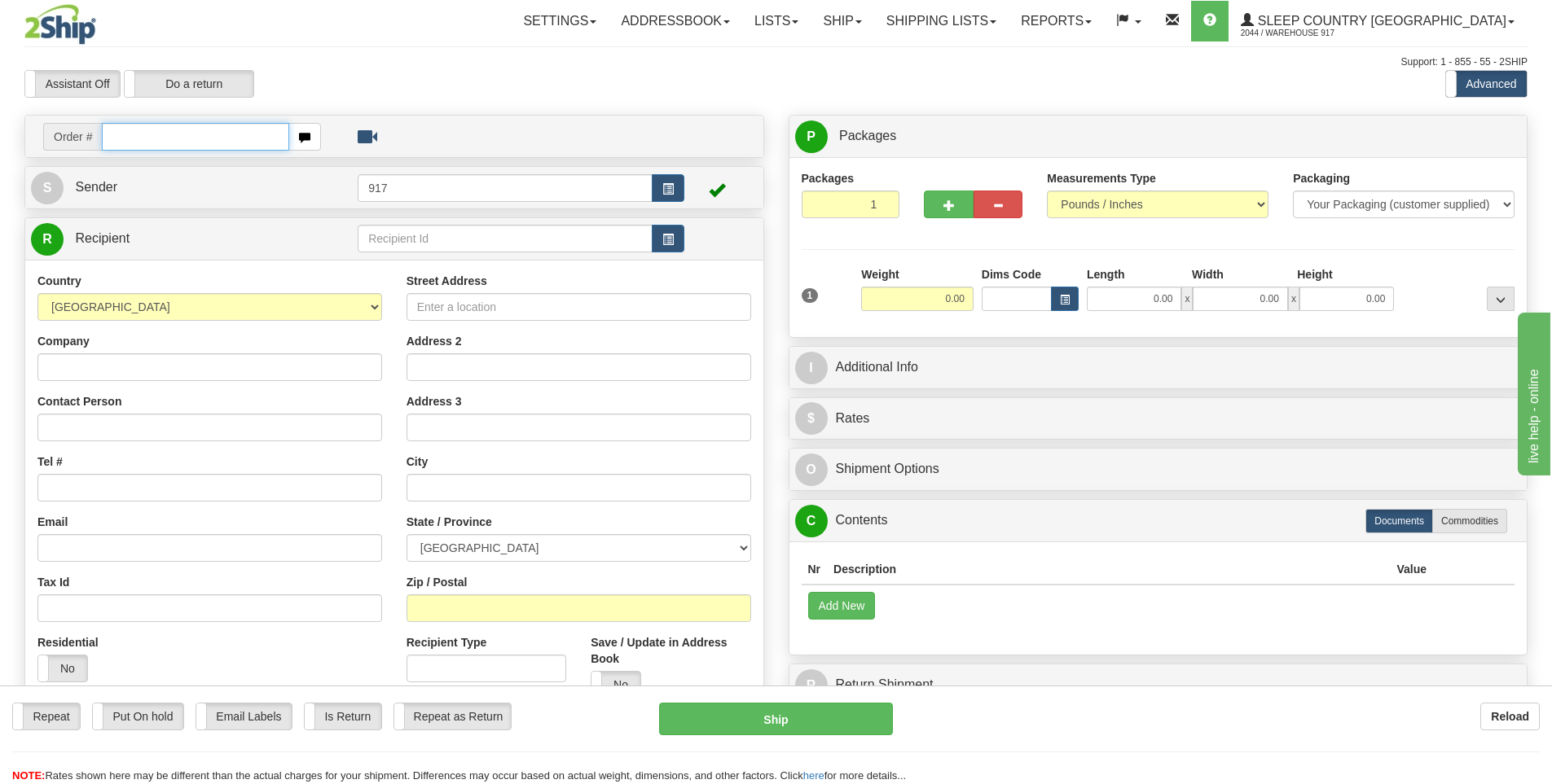
click at [242, 132] on input "text" at bounding box center [196, 136] width 187 height 28
paste input "9007I083529"
type input "9007I083529"
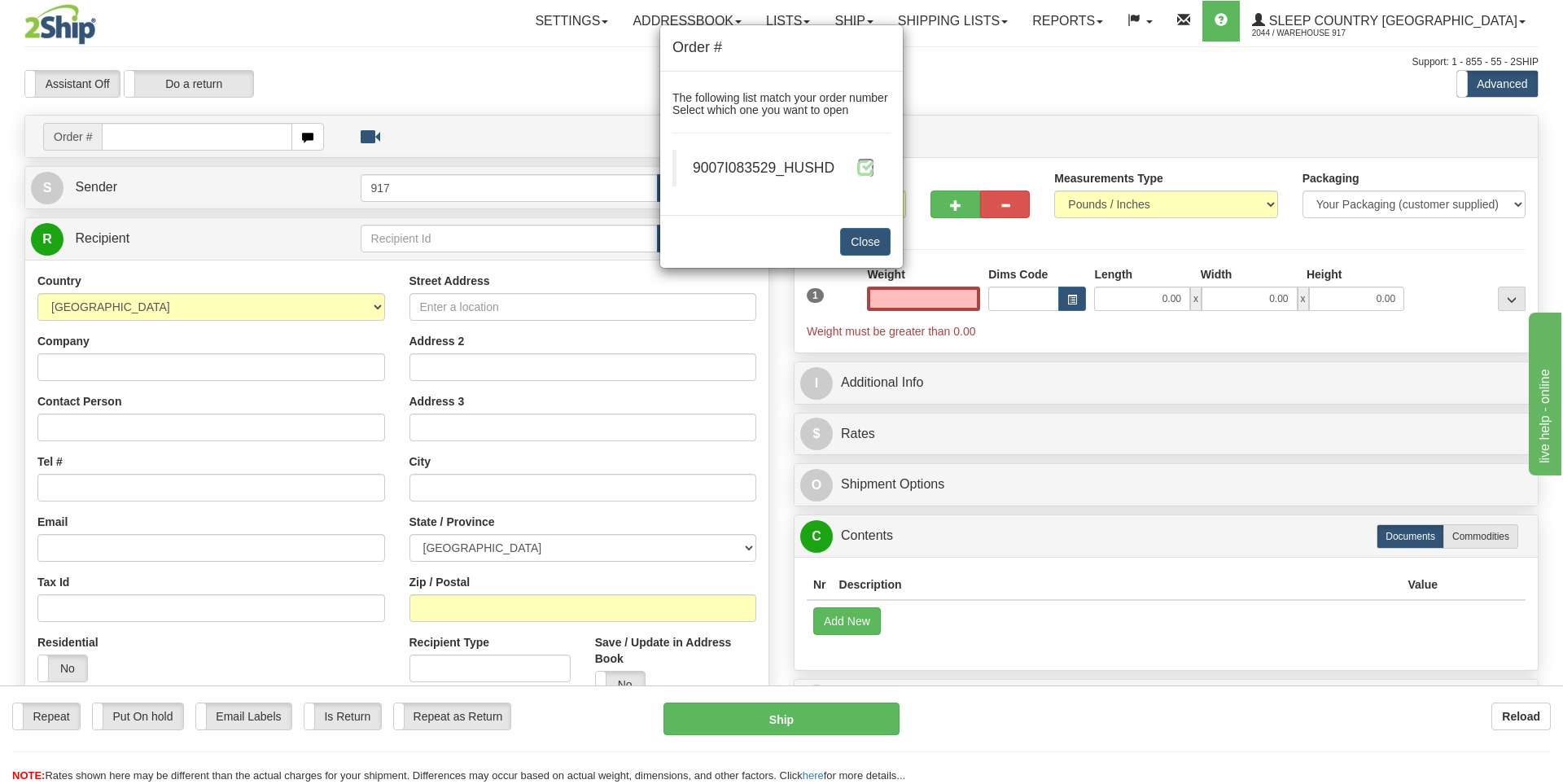
type input "0.00"
click at [868, 167] on span at bounding box center [866, 167] width 17 height 17
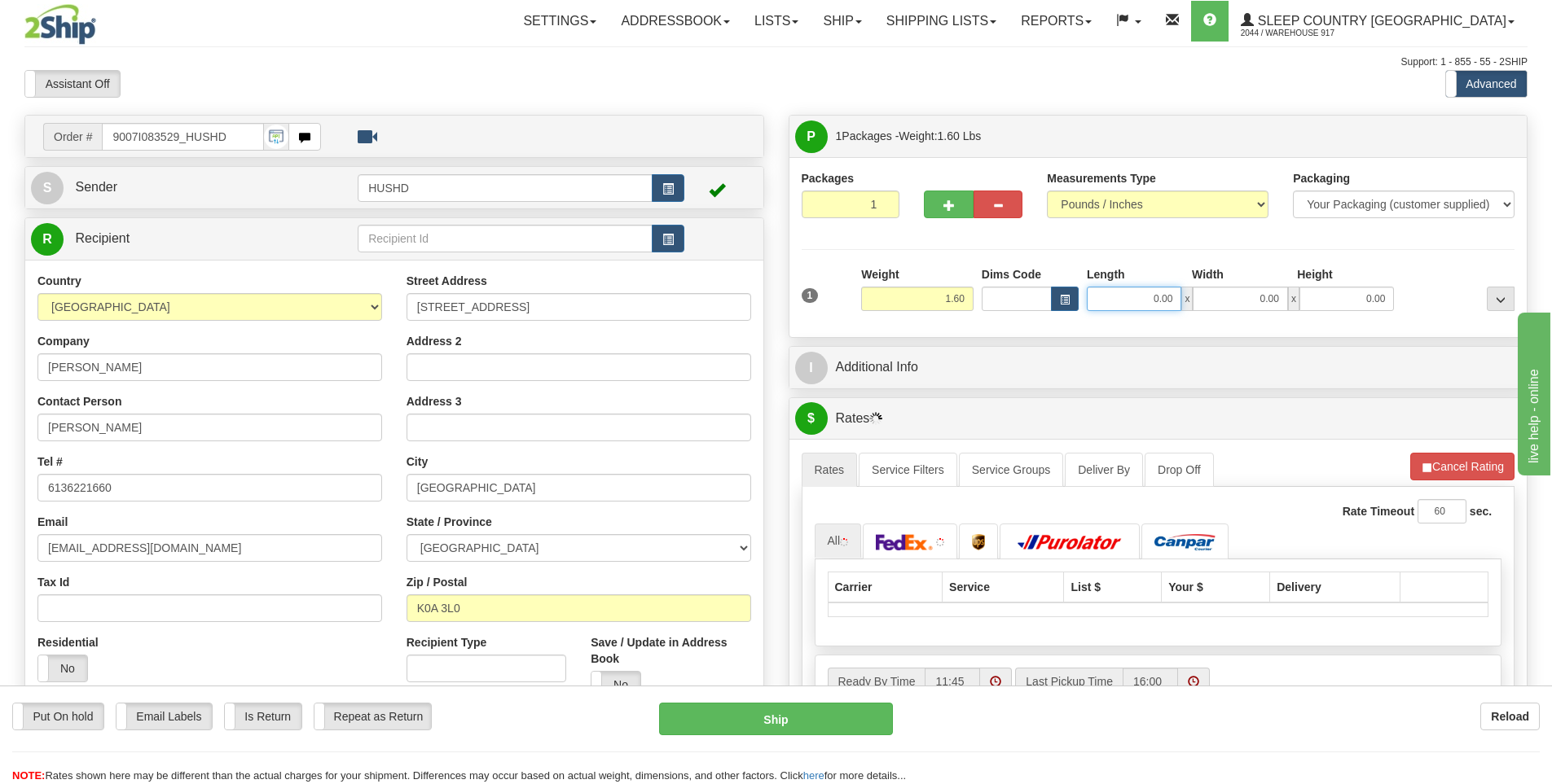
click at [1159, 305] on input "0.00" at bounding box center [1133, 298] width 94 height 24
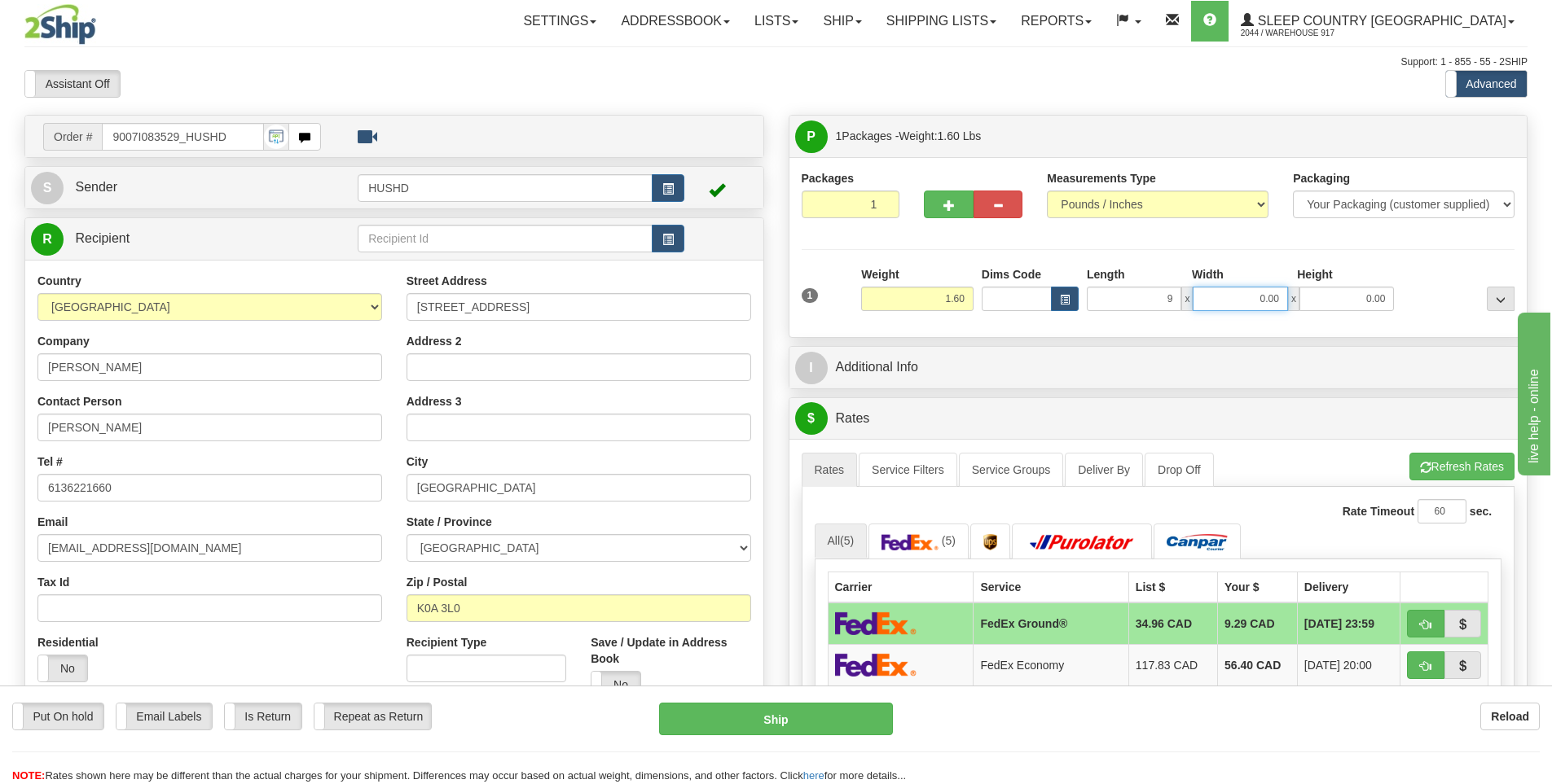
type input "9.00"
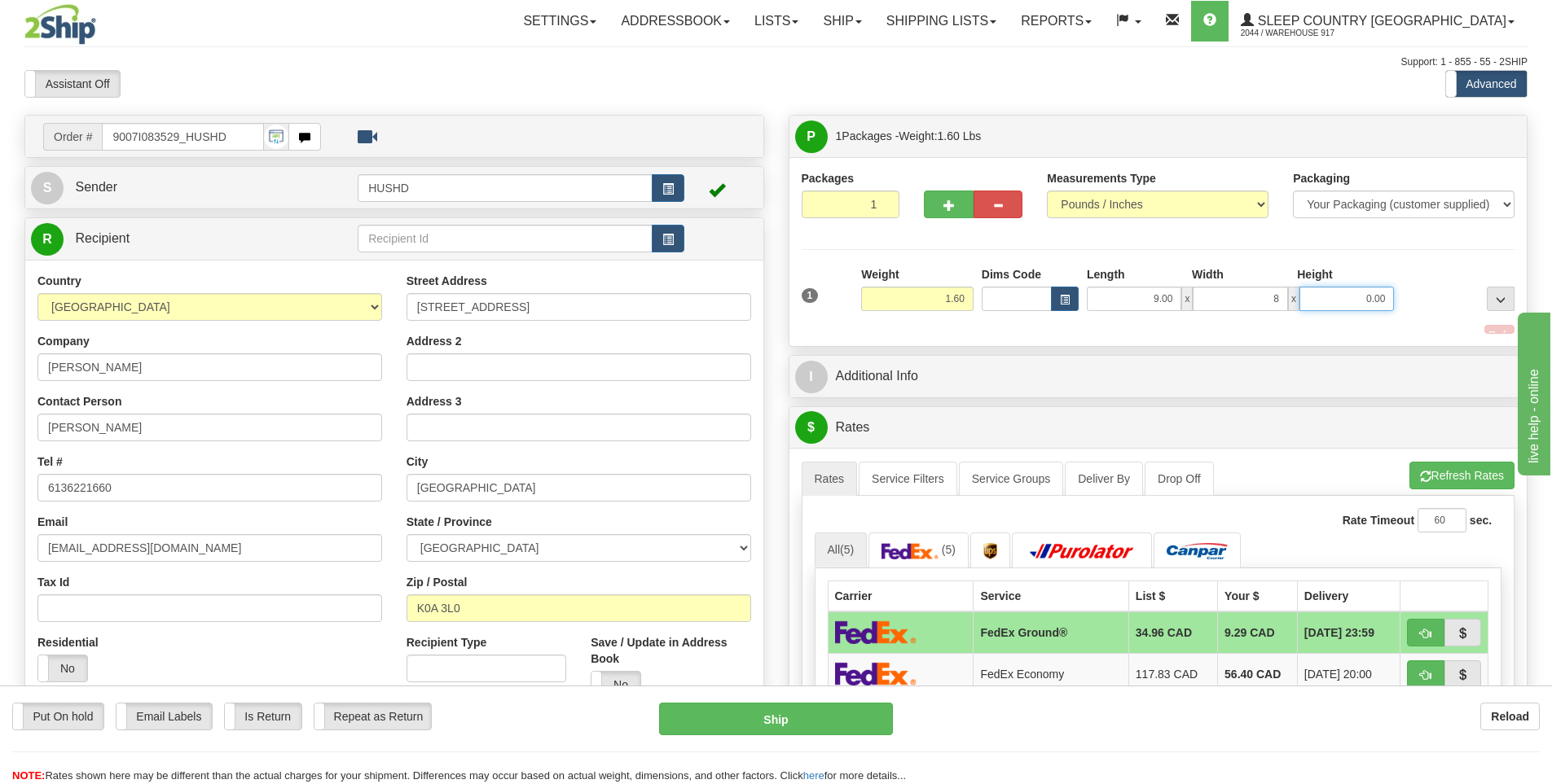
type input "8.00"
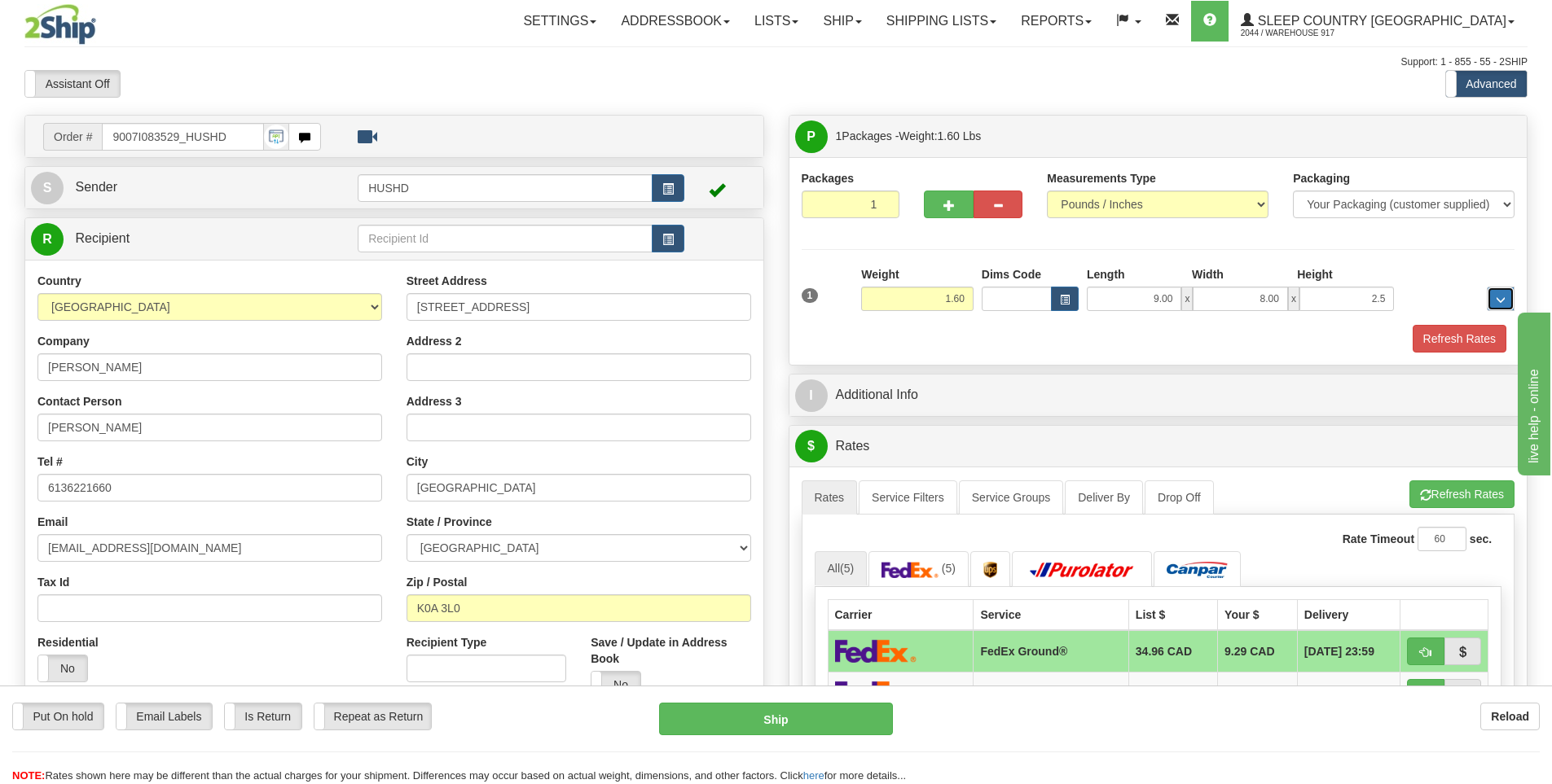
type input "2.50"
click at [1465, 331] on button "Refresh Rates" at bounding box center [1459, 339] width 94 height 28
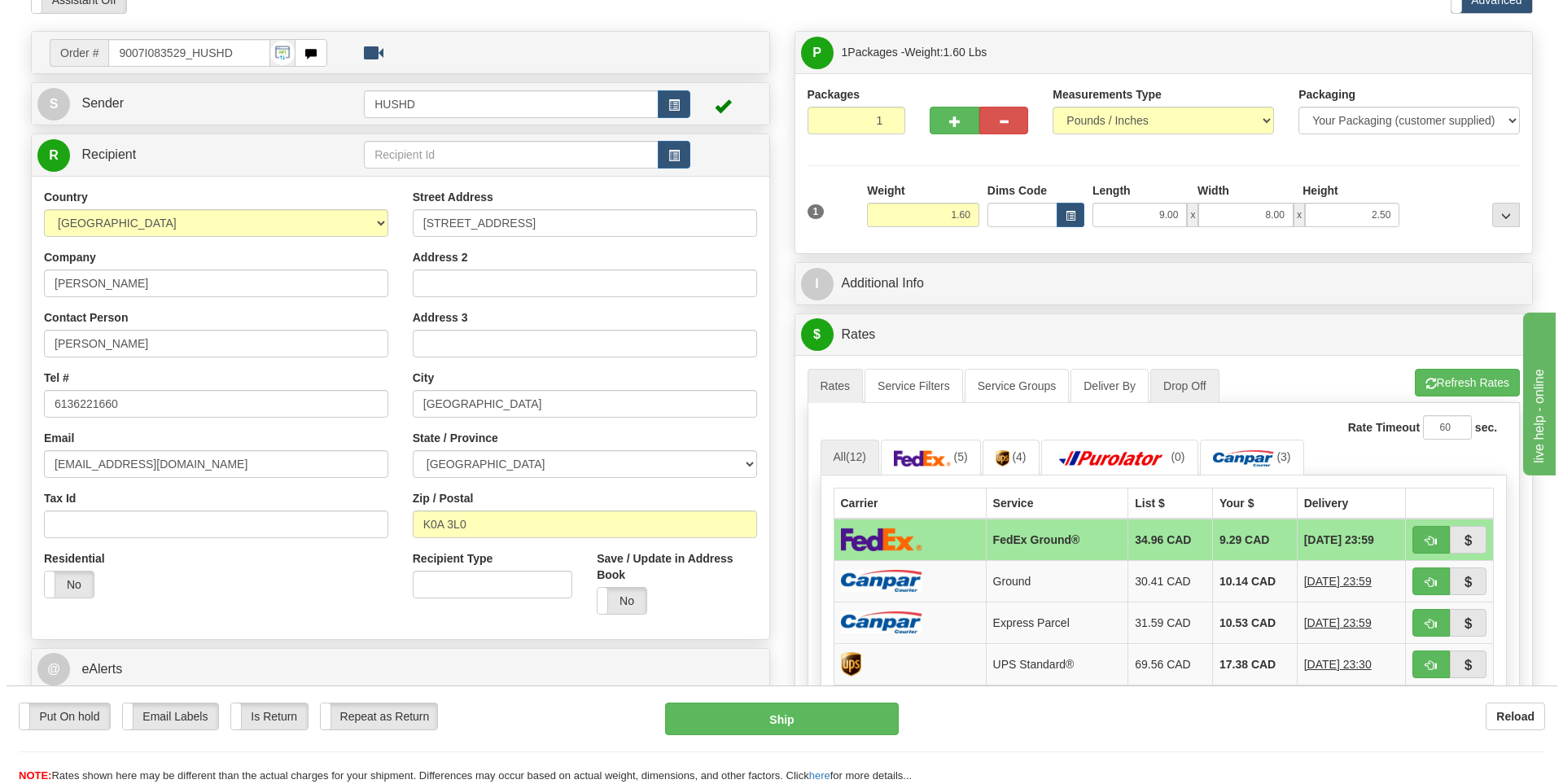
scroll to position [163, 0]
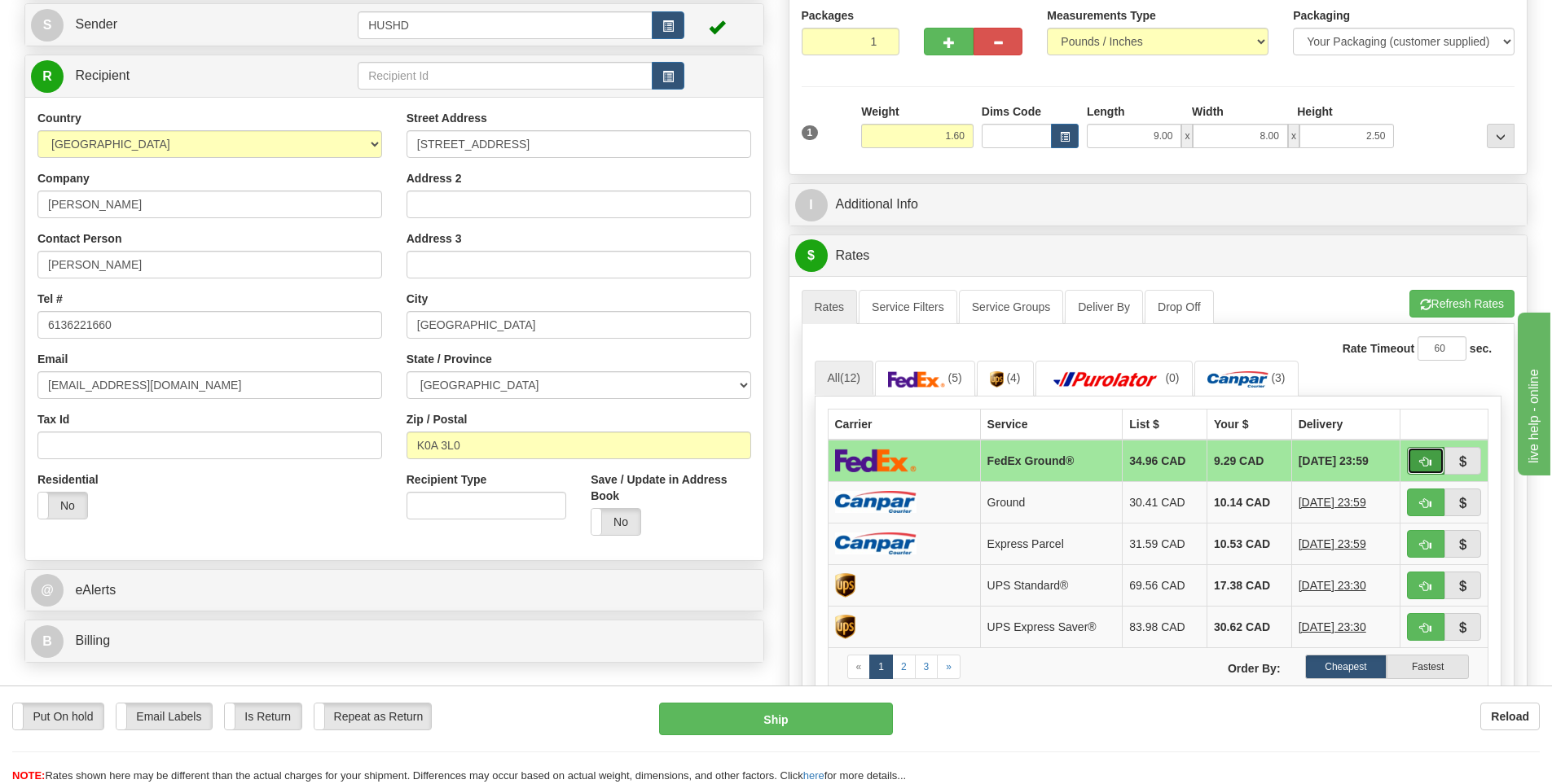
click at [1422, 466] on span "button" at bounding box center [1426, 461] width 12 height 11
type input "92"
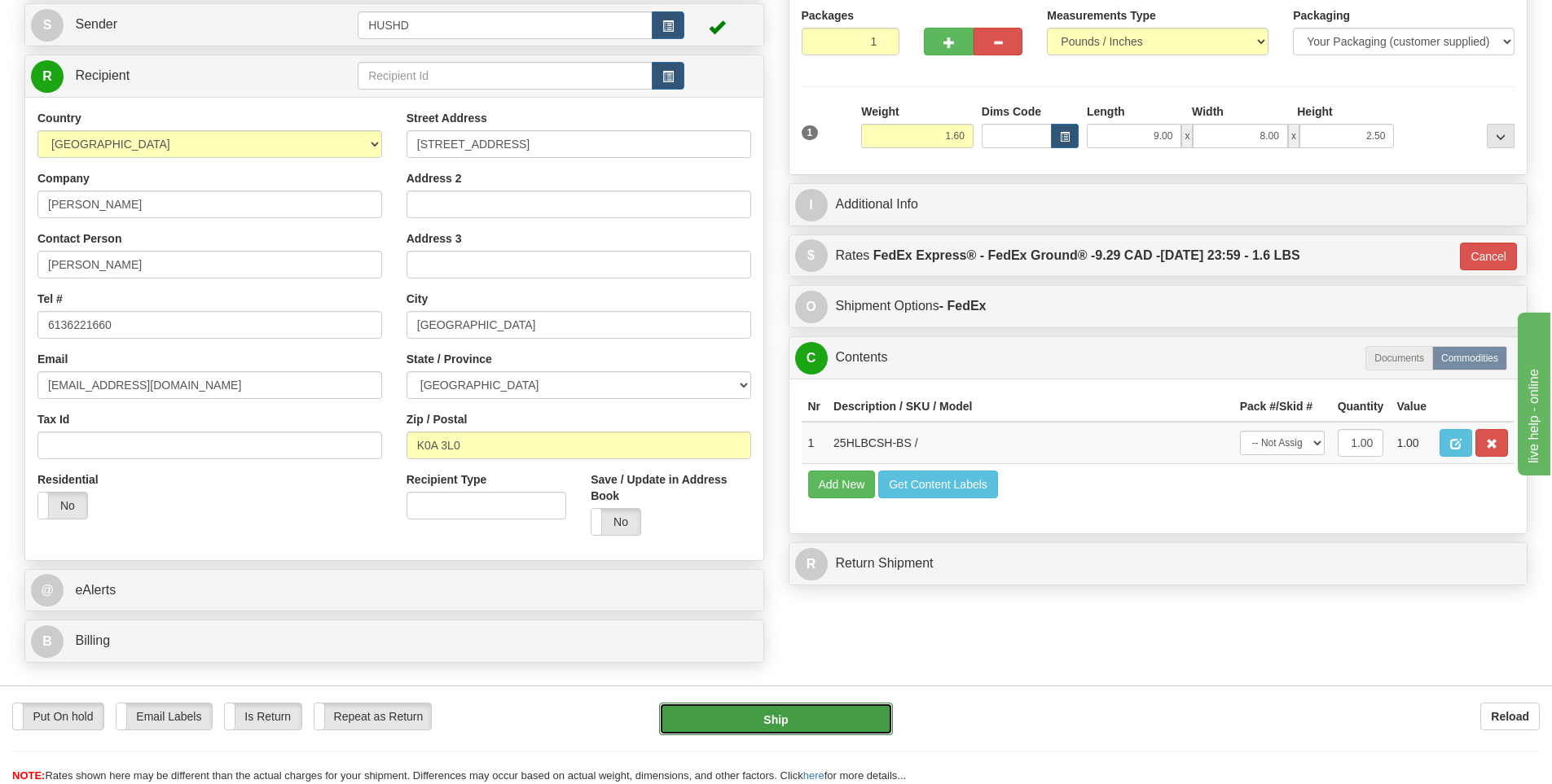
click at [743, 719] on button "Ship" at bounding box center [776, 719] width 234 height 33
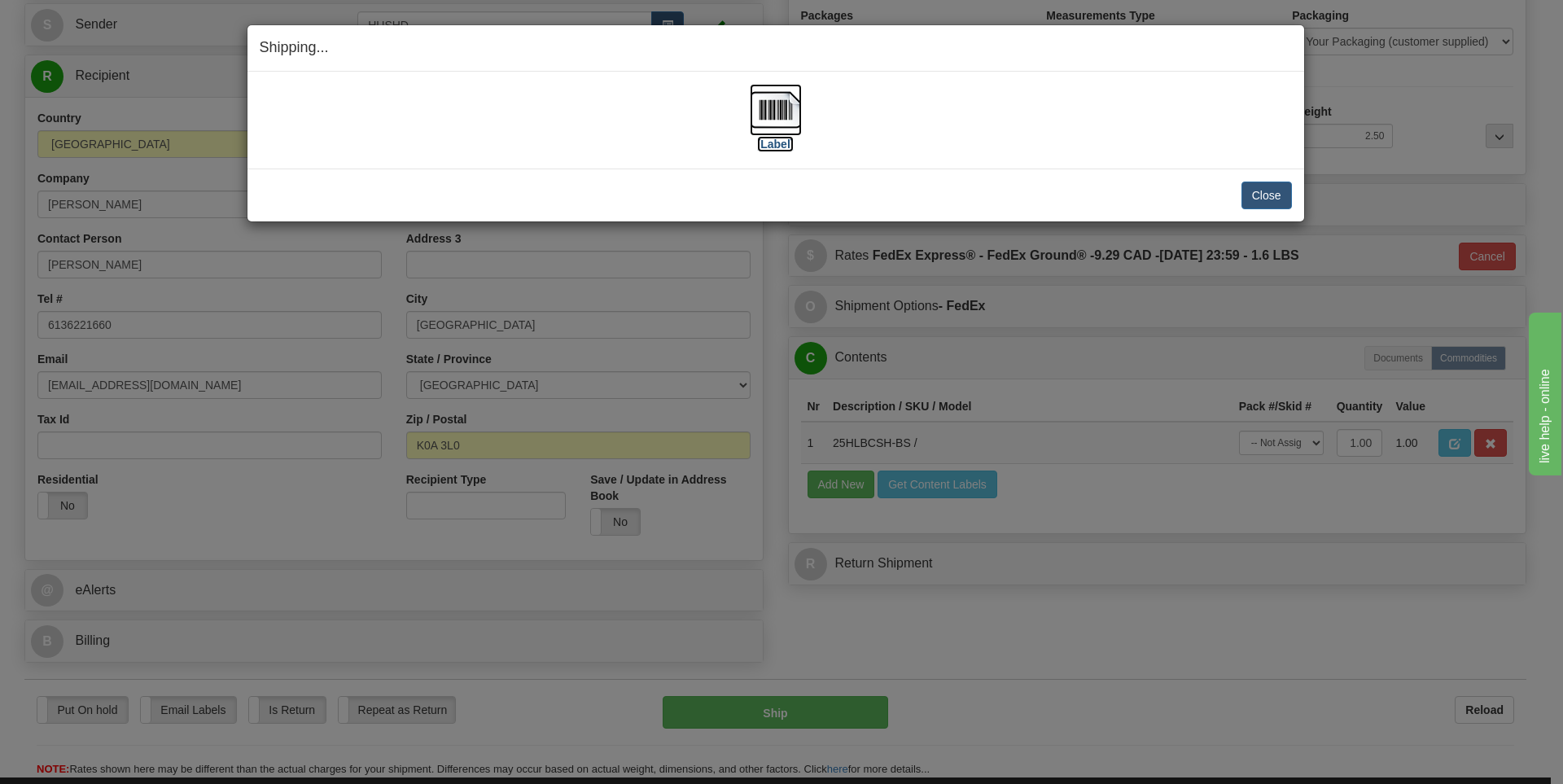
click at [778, 122] on img at bounding box center [776, 109] width 52 height 52
click at [1263, 199] on button "Close" at bounding box center [1266, 195] width 50 height 28
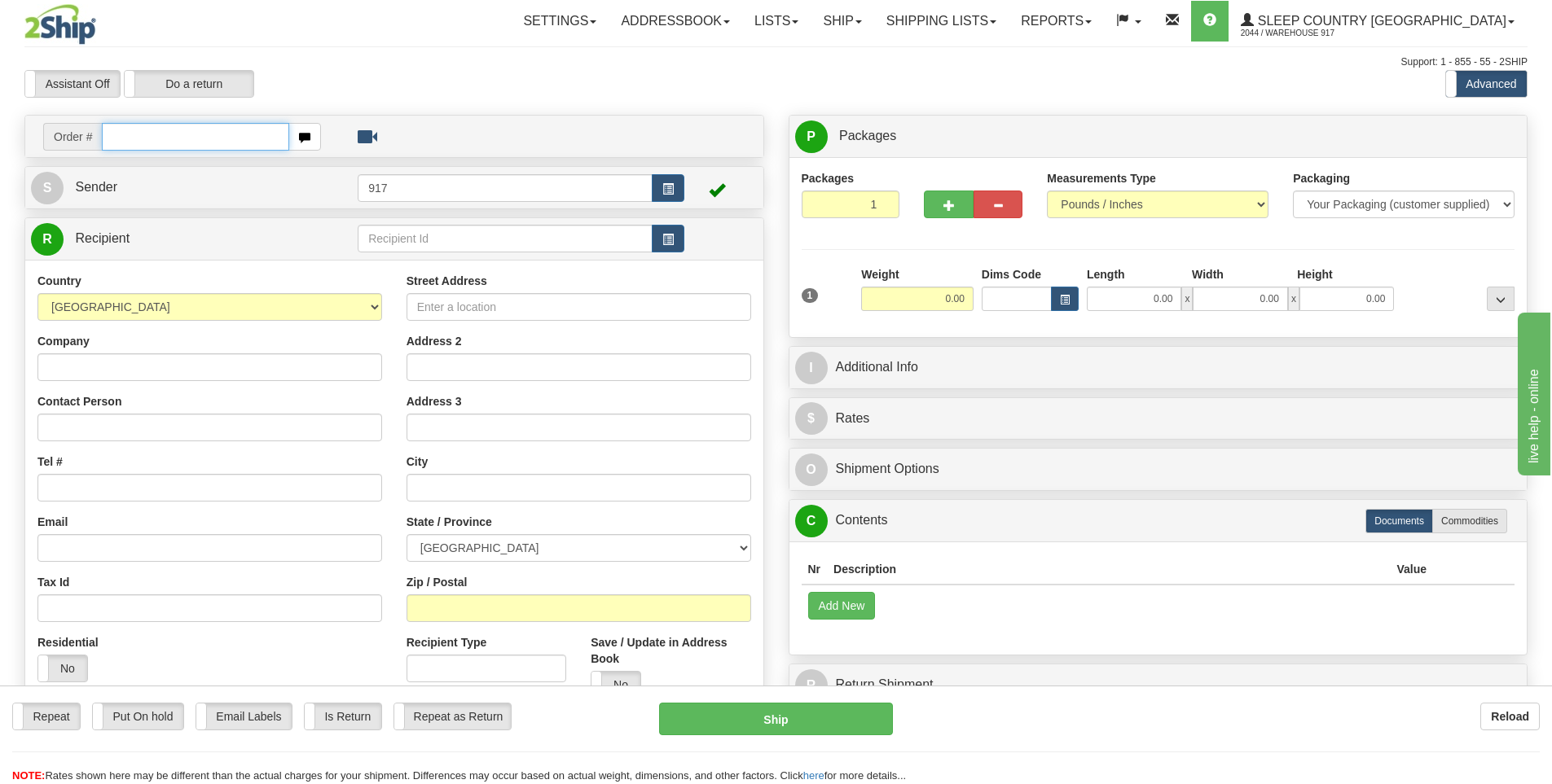
click at [181, 139] on input "text" at bounding box center [196, 136] width 187 height 28
paste input "9000I082660"
type input "9000I082660"
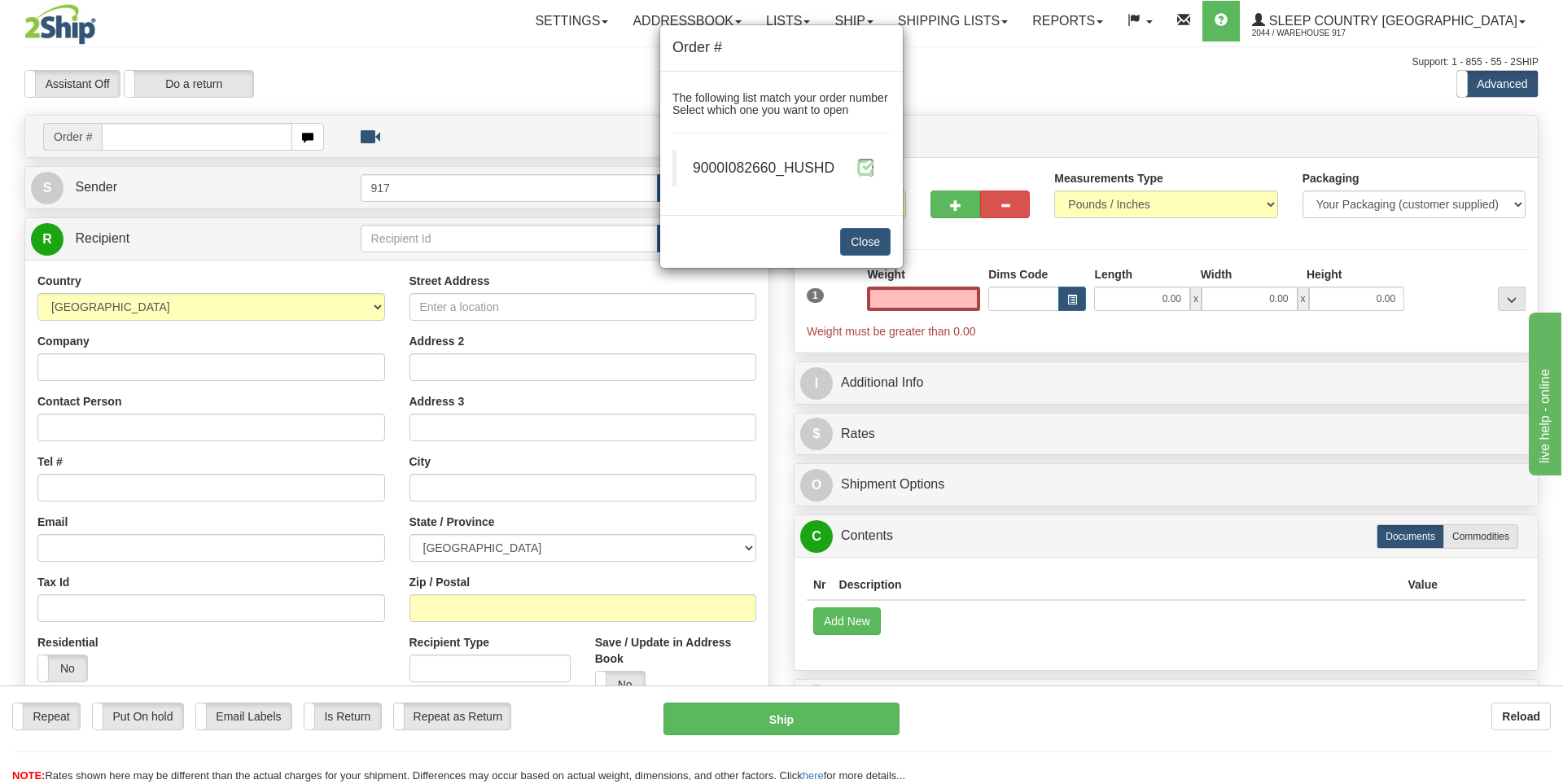
type input "0.00"
click at [863, 171] on span at bounding box center [866, 167] width 17 height 17
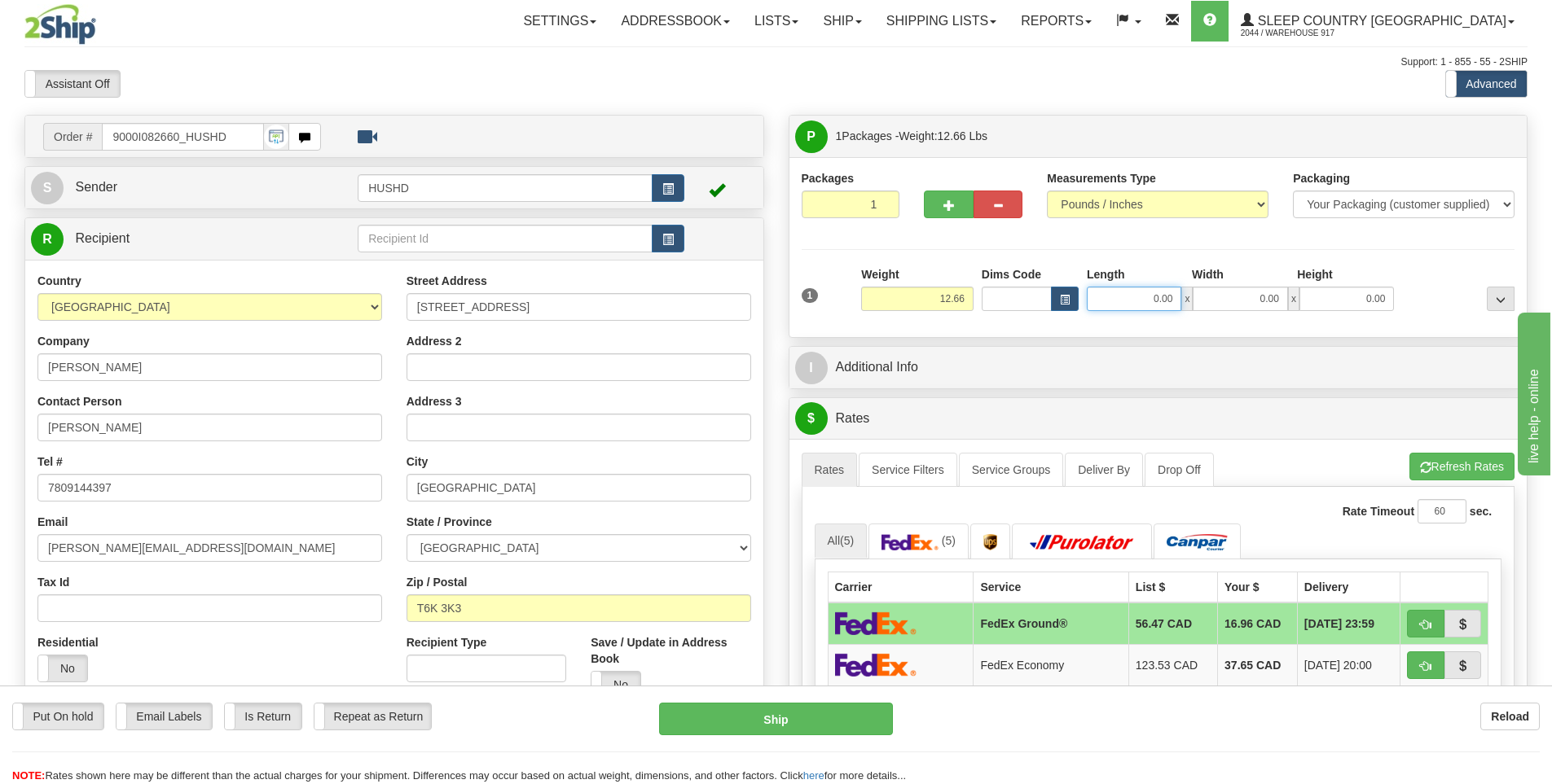
click at [1169, 298] on input "0.00" at bounding box center [1133, 298] width 94 height 24
type input "22.00"
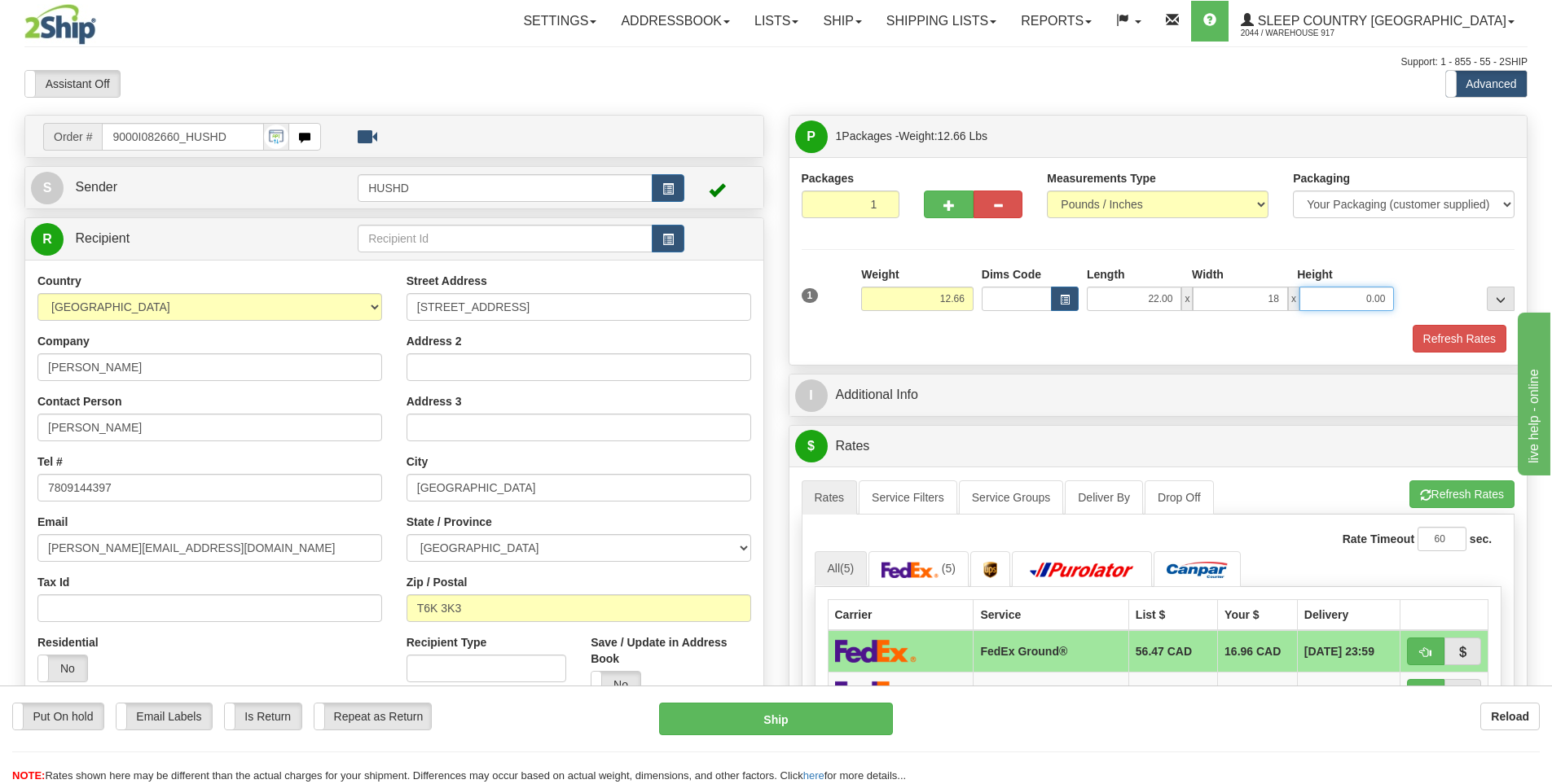
type input "18.00"
type input "13.00"
click at [1453, 341] on button "Refresh Rates" at bounding box center [1459, 339] width 94 height 28
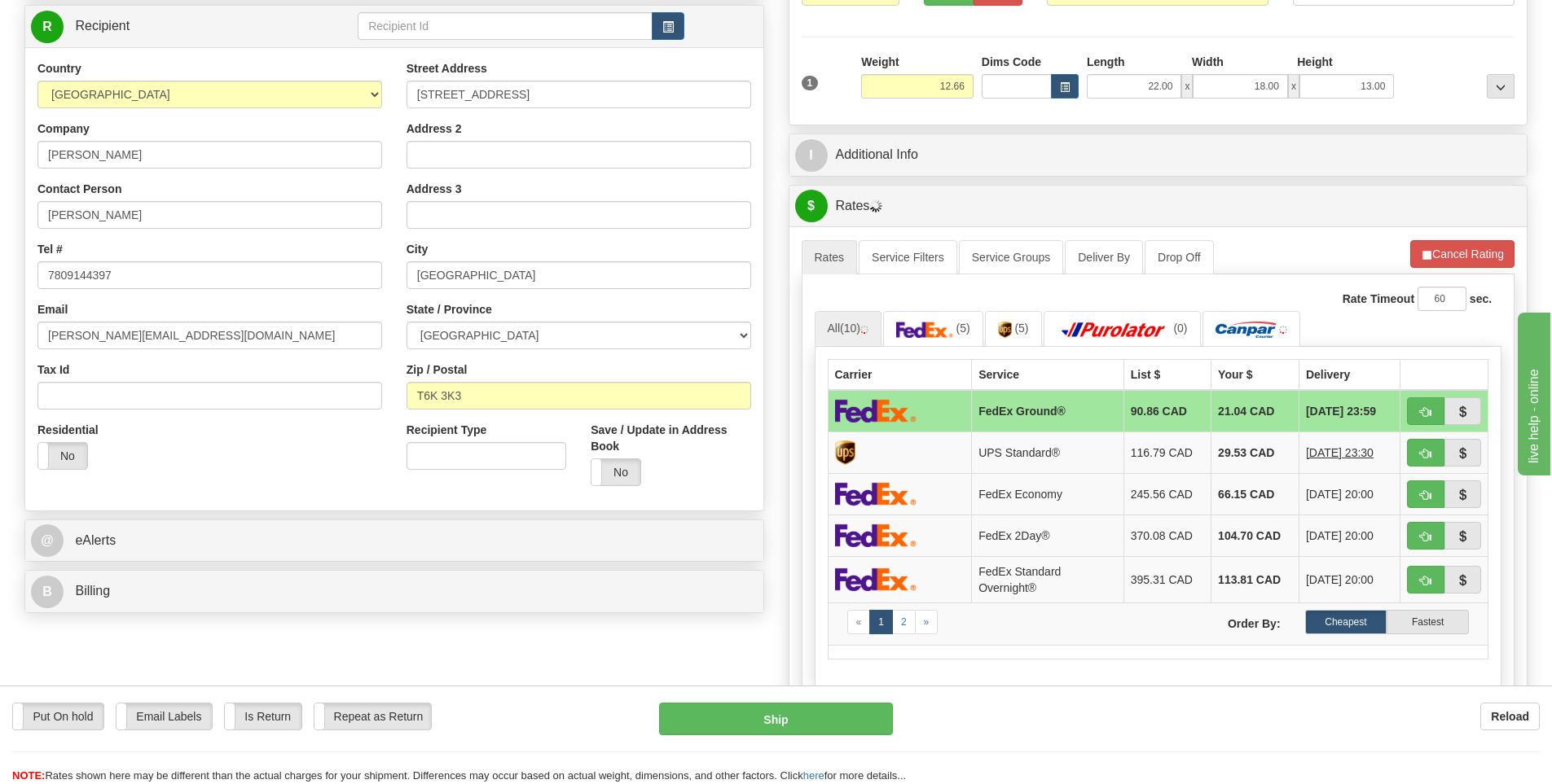
scroll to position [244, 0]
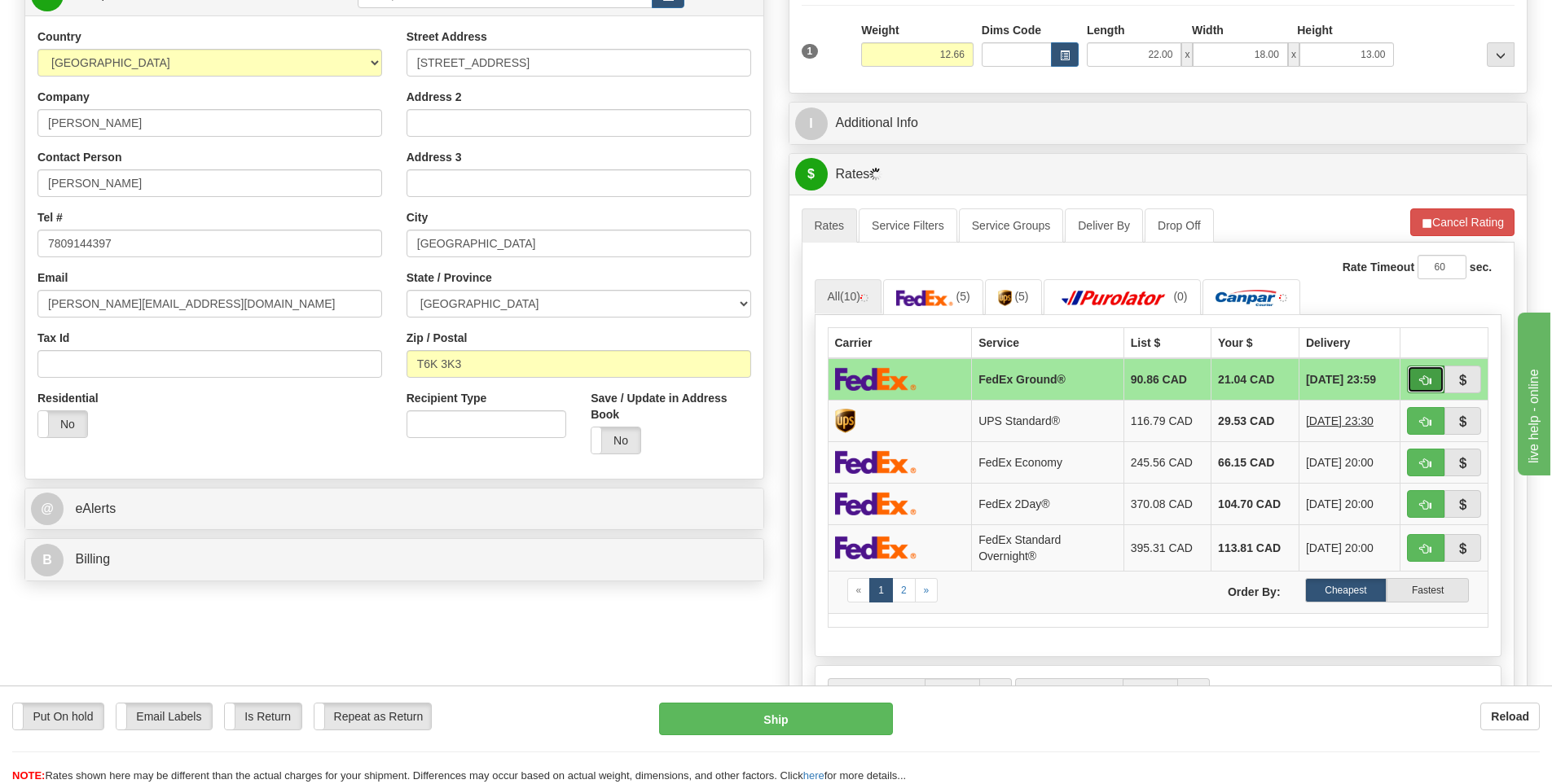
click at [1428, 383] on span "button" at bounding box center [1426, 380] width 12 height 11
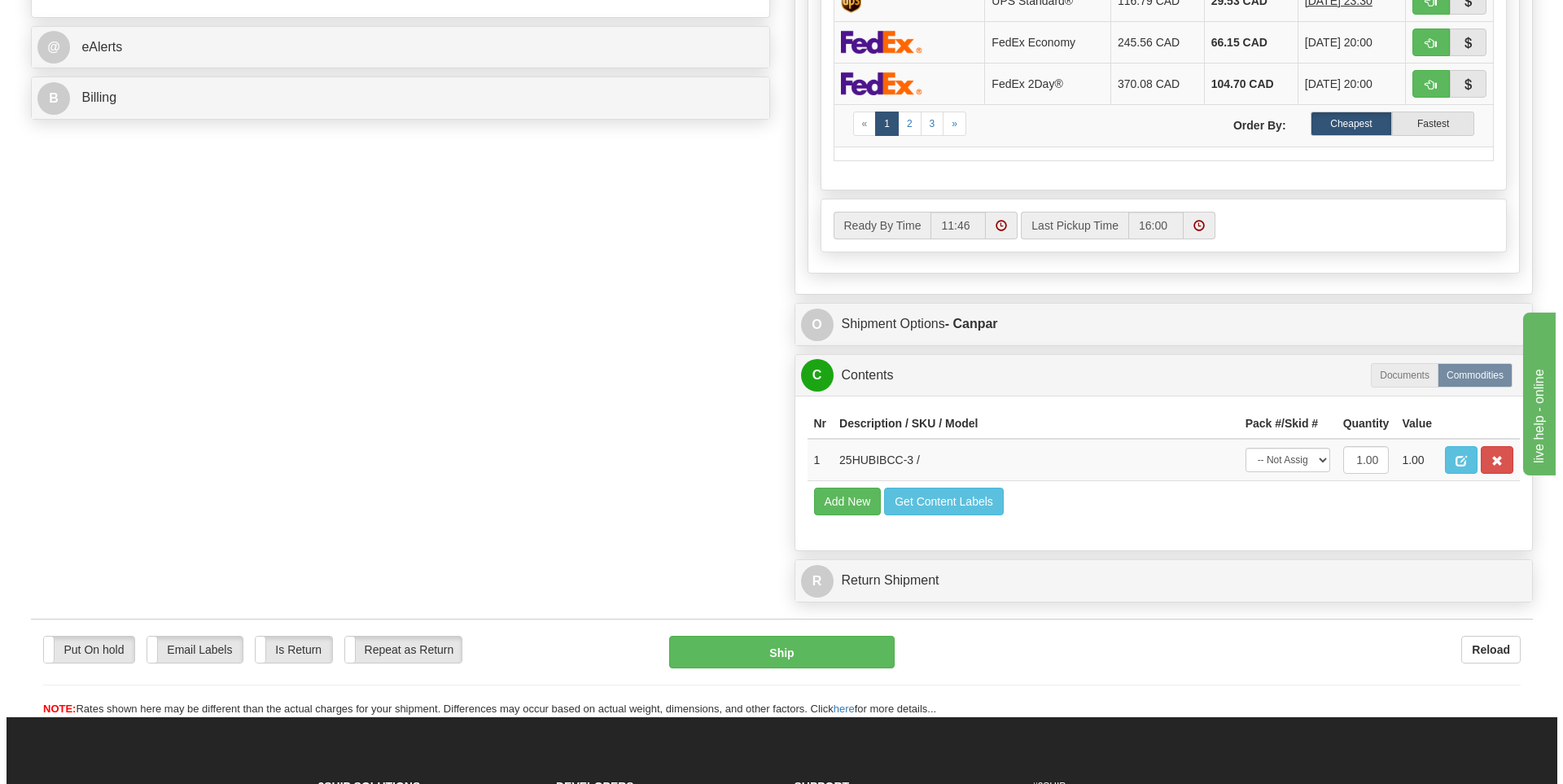
scroll to position [733, 0]
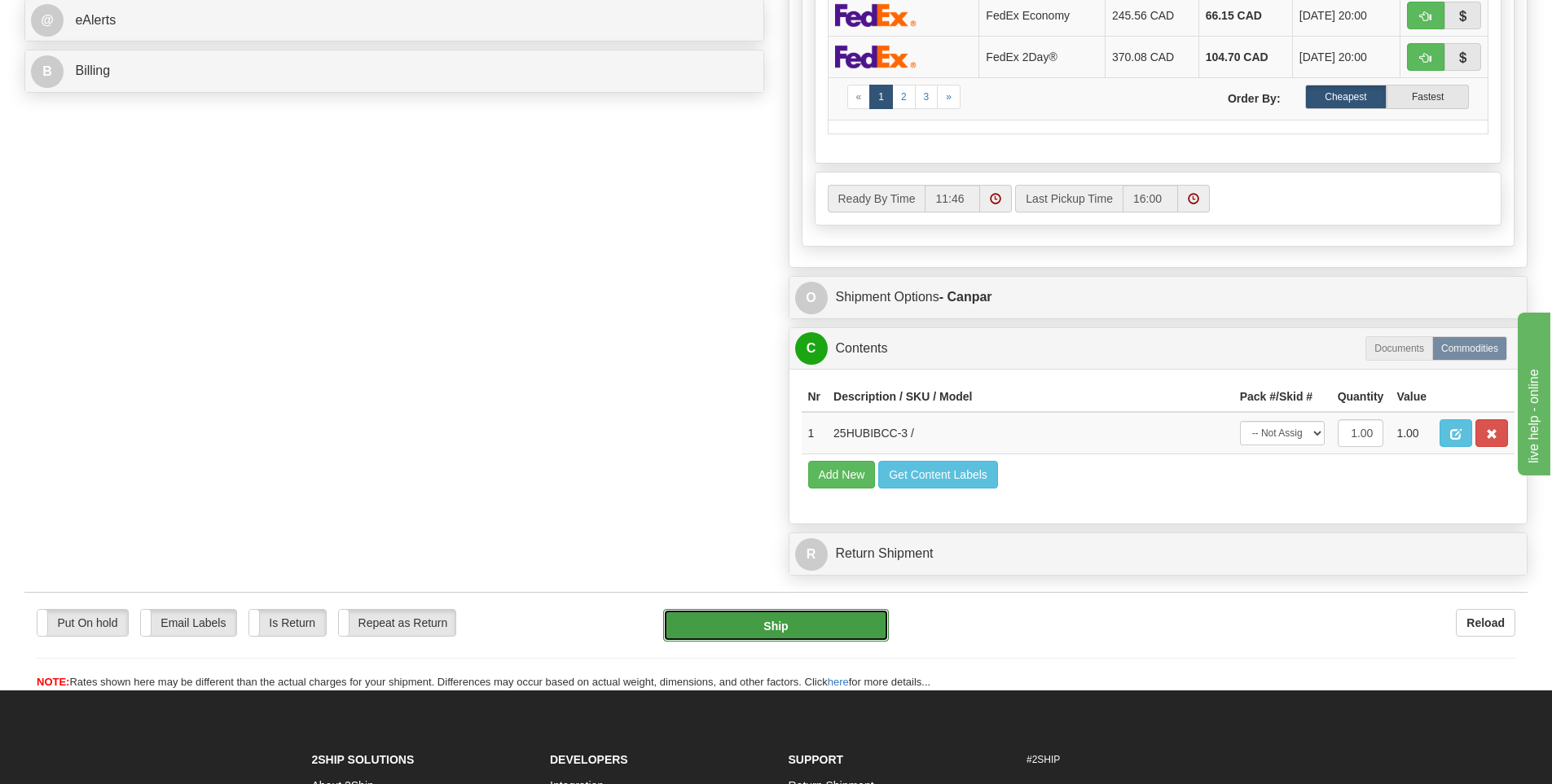
click at [839, 635] on button "Ship" at bounding box center [776, 625] width 226 height 33
type input "1"
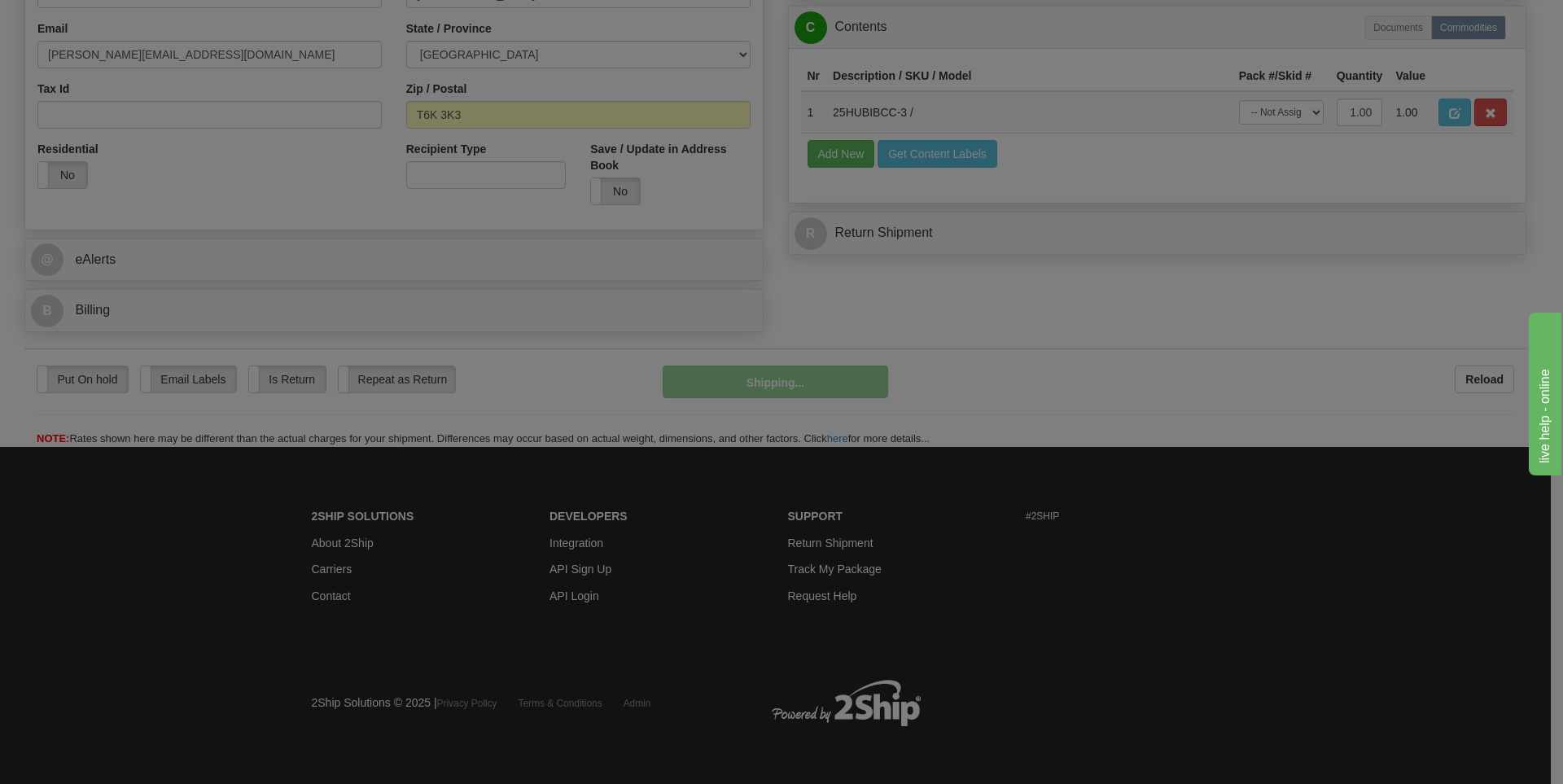
scroll to position [494, 0]
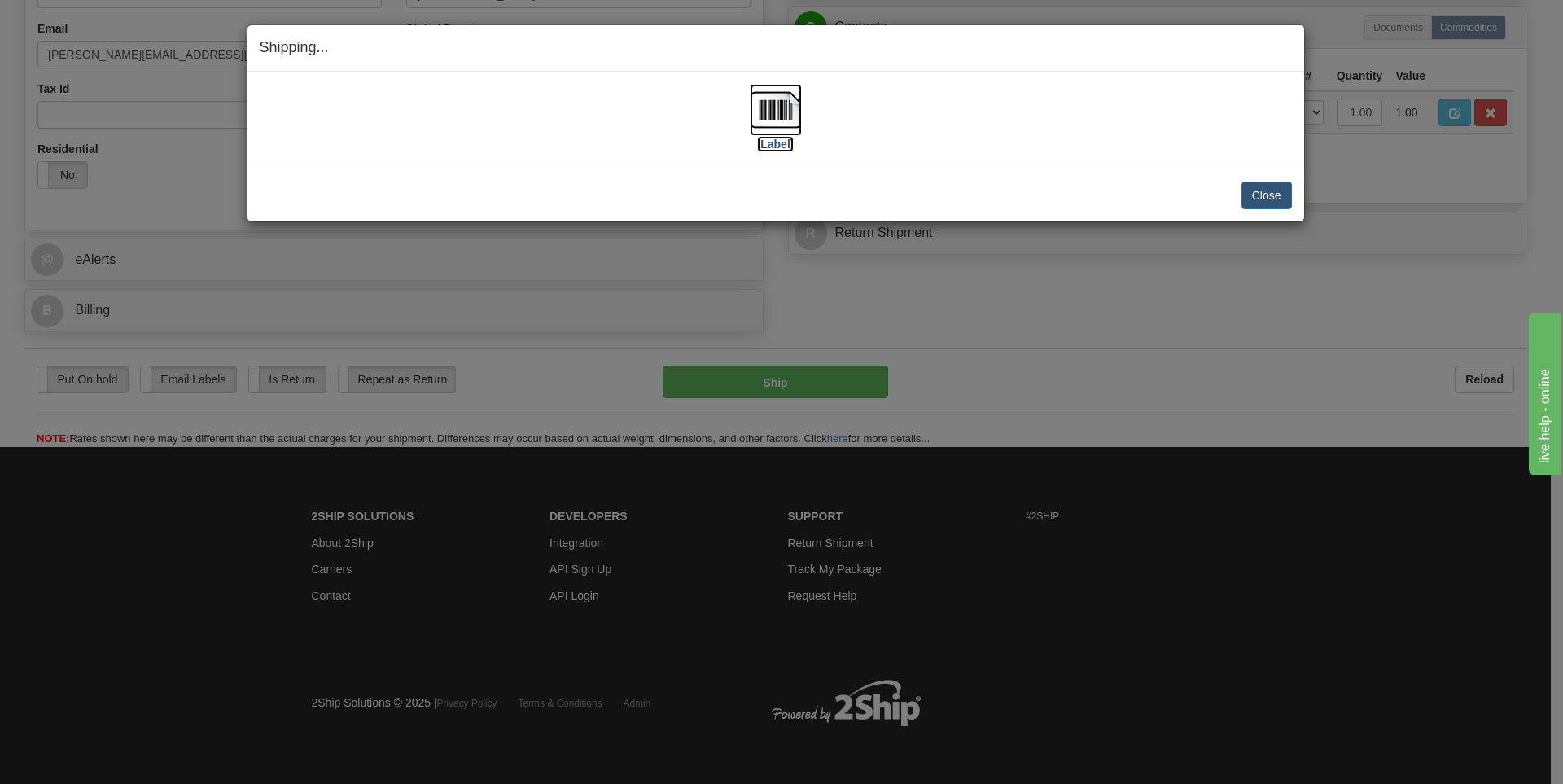
click at [772, 115] on img at bounding box center [776, 109] width 52 height 52
click at [1259, 191] on button "Close" at bounding box center [1266, 195] width 50 height 28
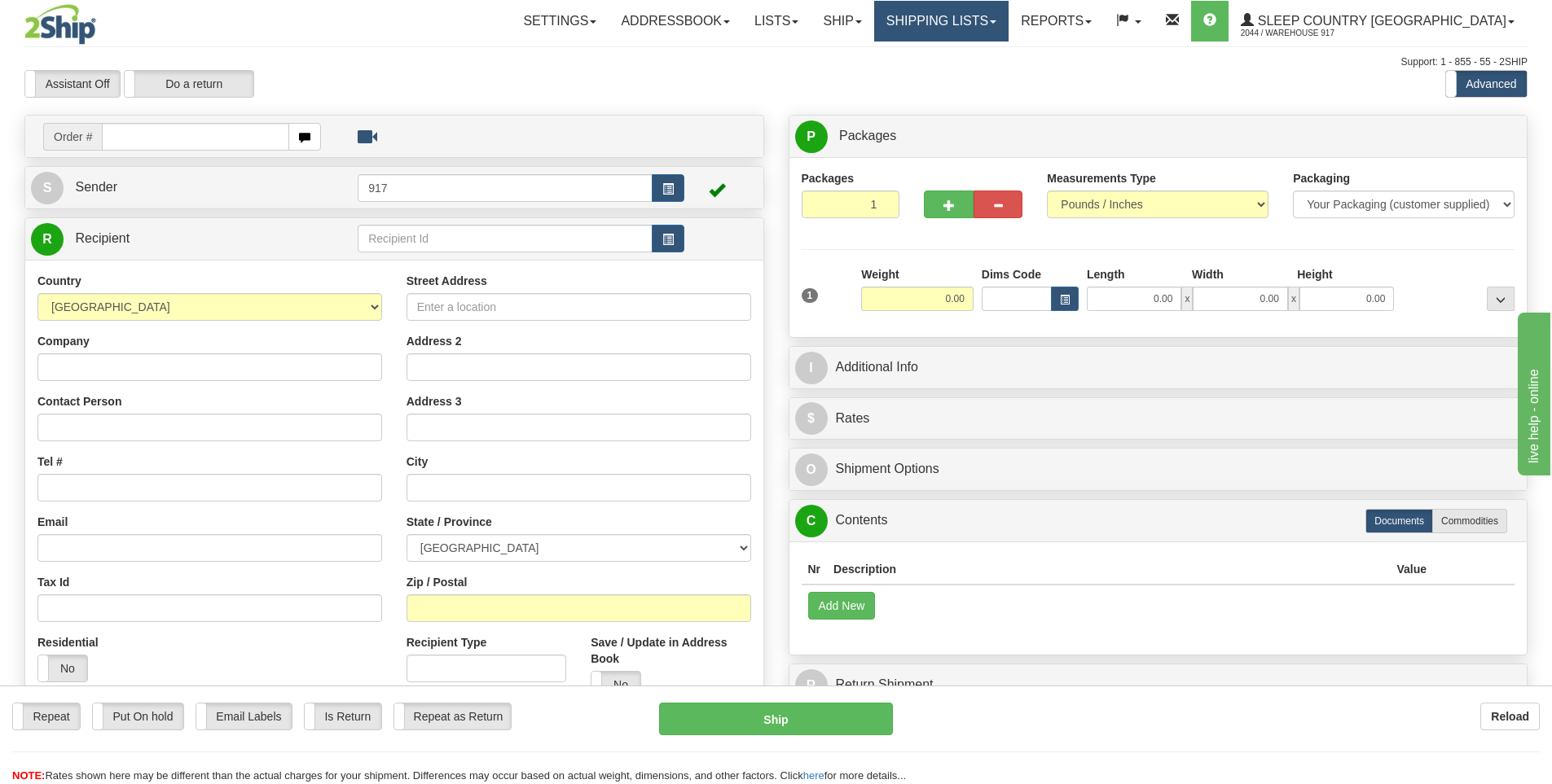
click at [1008, 25] on link "Shipping lists" at bounding box center [941, 21] width 135 height 41
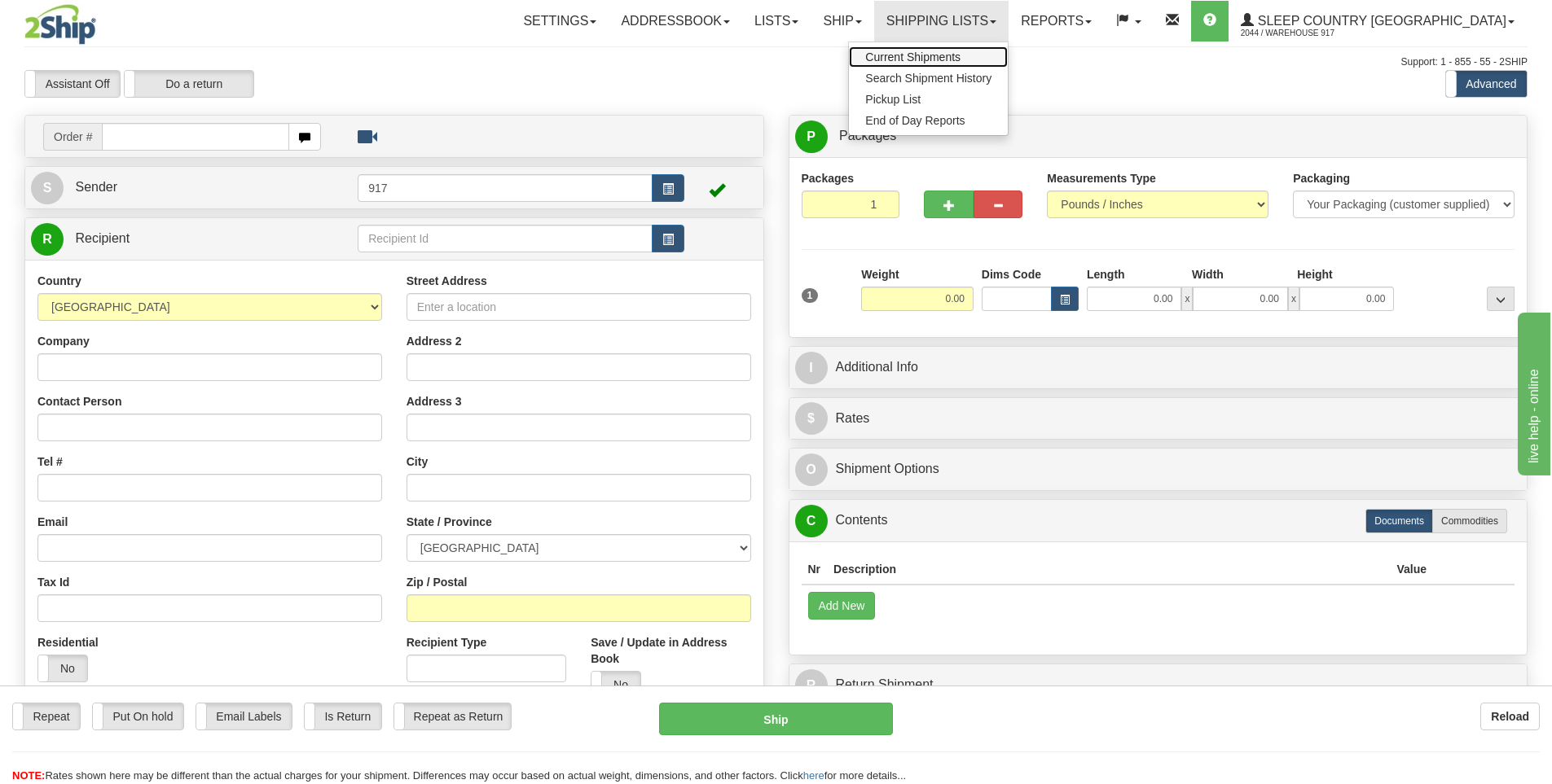
click at [960, 56] on span "Current Shipments" at bounding box center [912, 57] width 95 height 13
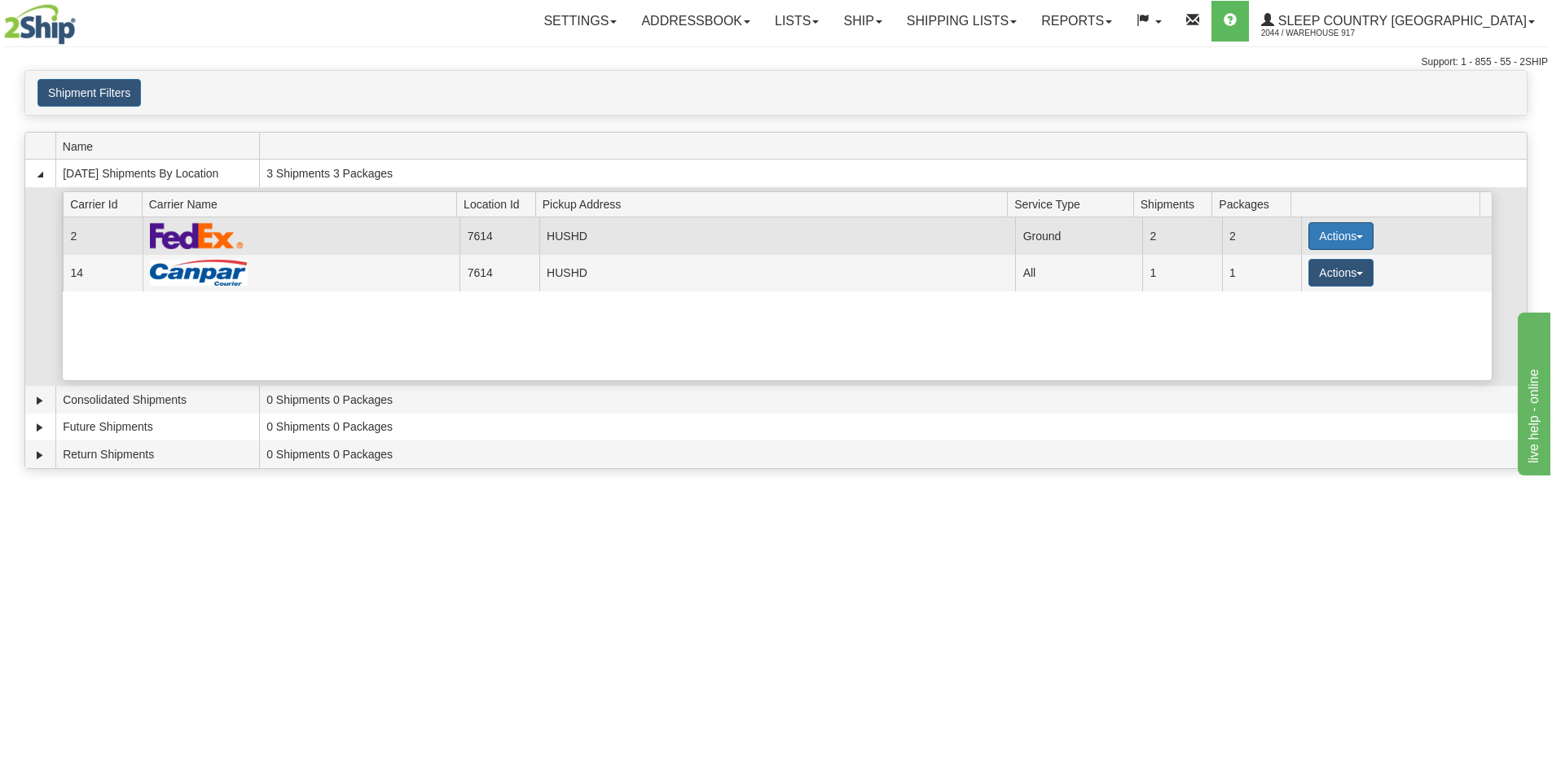
click at [1324, 237] on button "Actions" at bounding box center [1340, 236] width 65 height 28
click at [1303, 288] on link "Close" at bounding box center [1307, 288] width 130 height 21
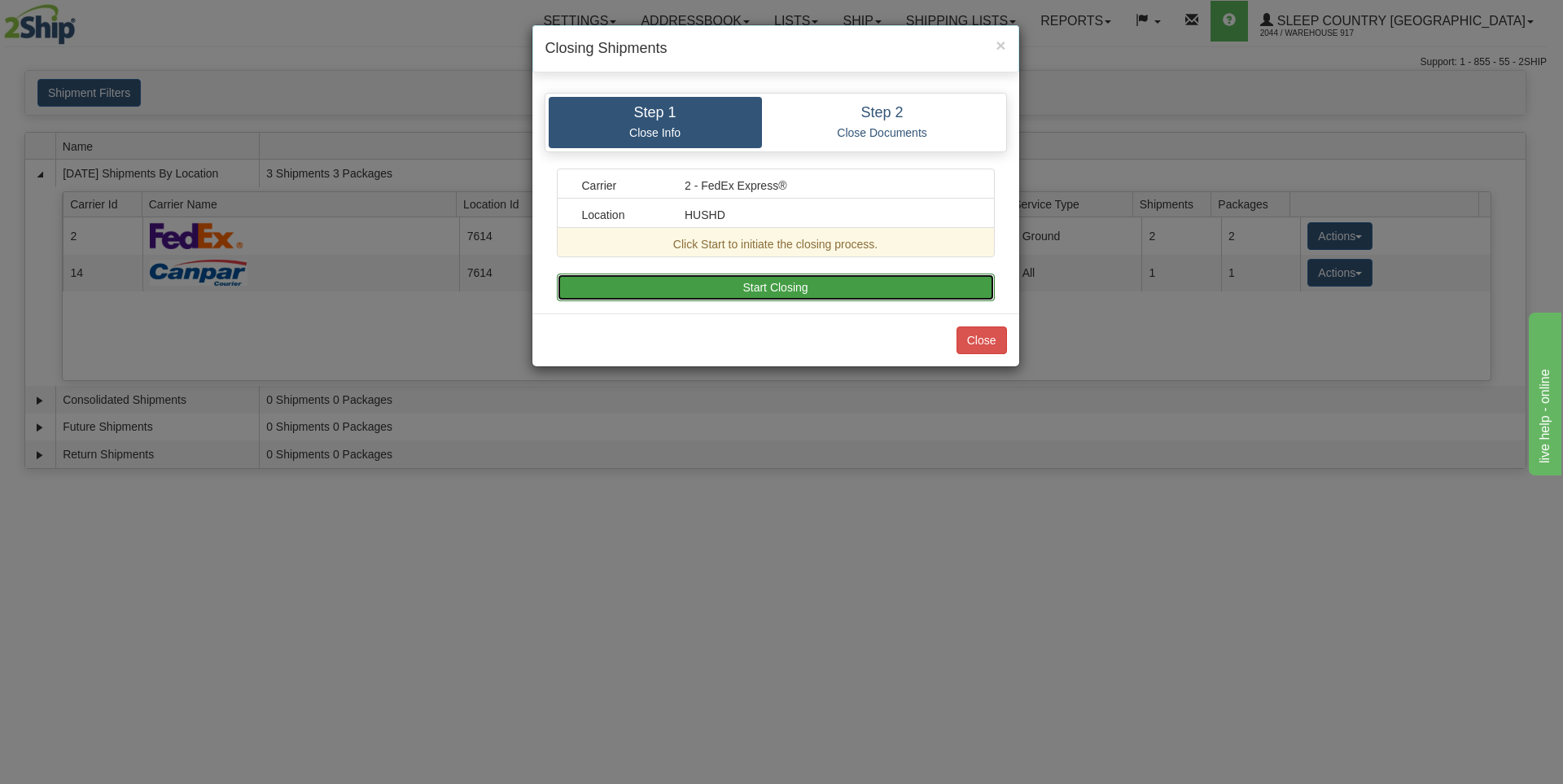
click at [883, 274] on button "Start Closing" at bounding box center [776, 287] width 438 height 28
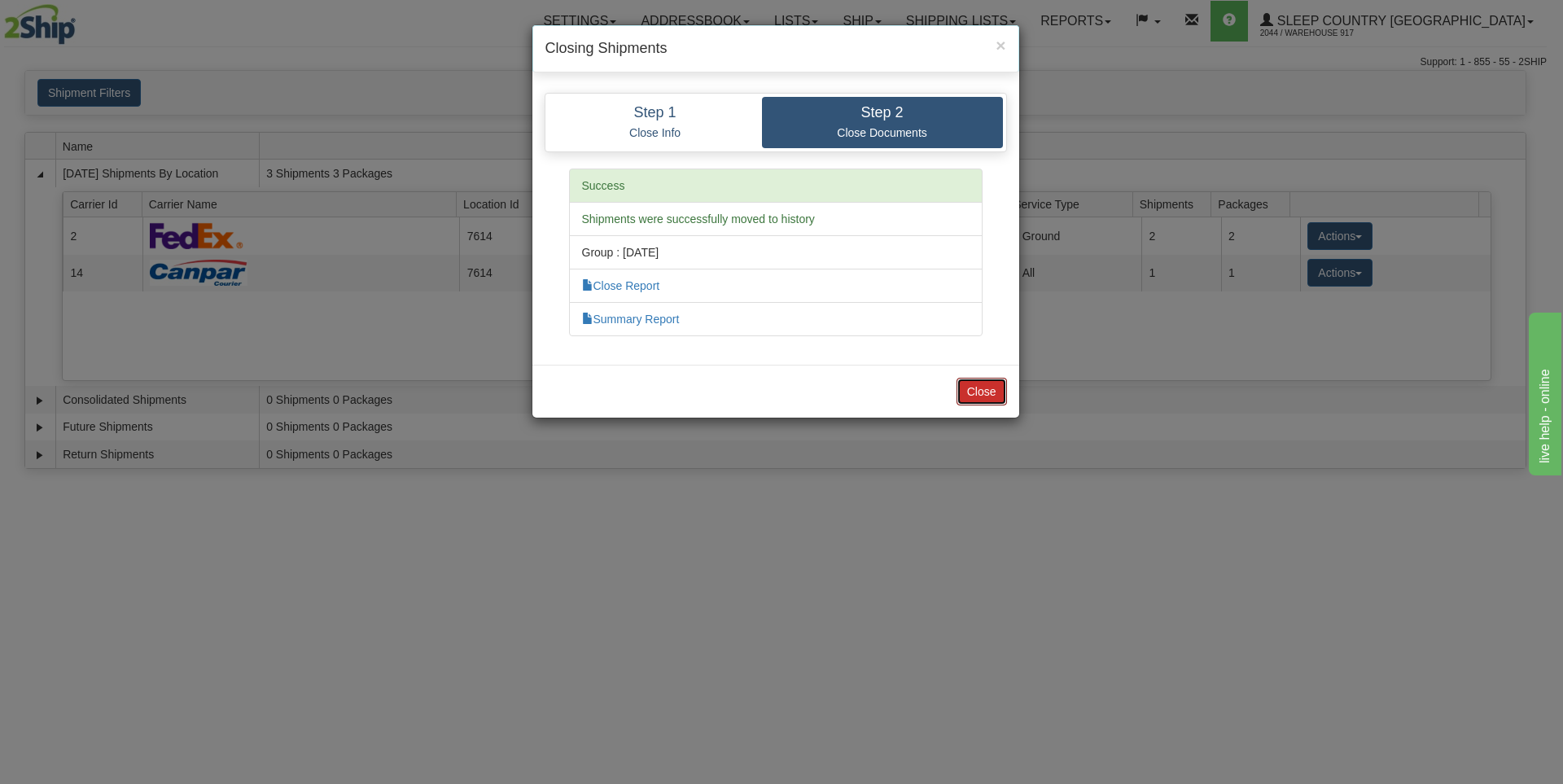
drag, startPoint x: 988, startPoint y: 402, endPoint x: 1011, endPoint y: 393, distance: 24.7
click at [993, 402] on button "Close" at bounding box center [982, 391] width 50 height 28
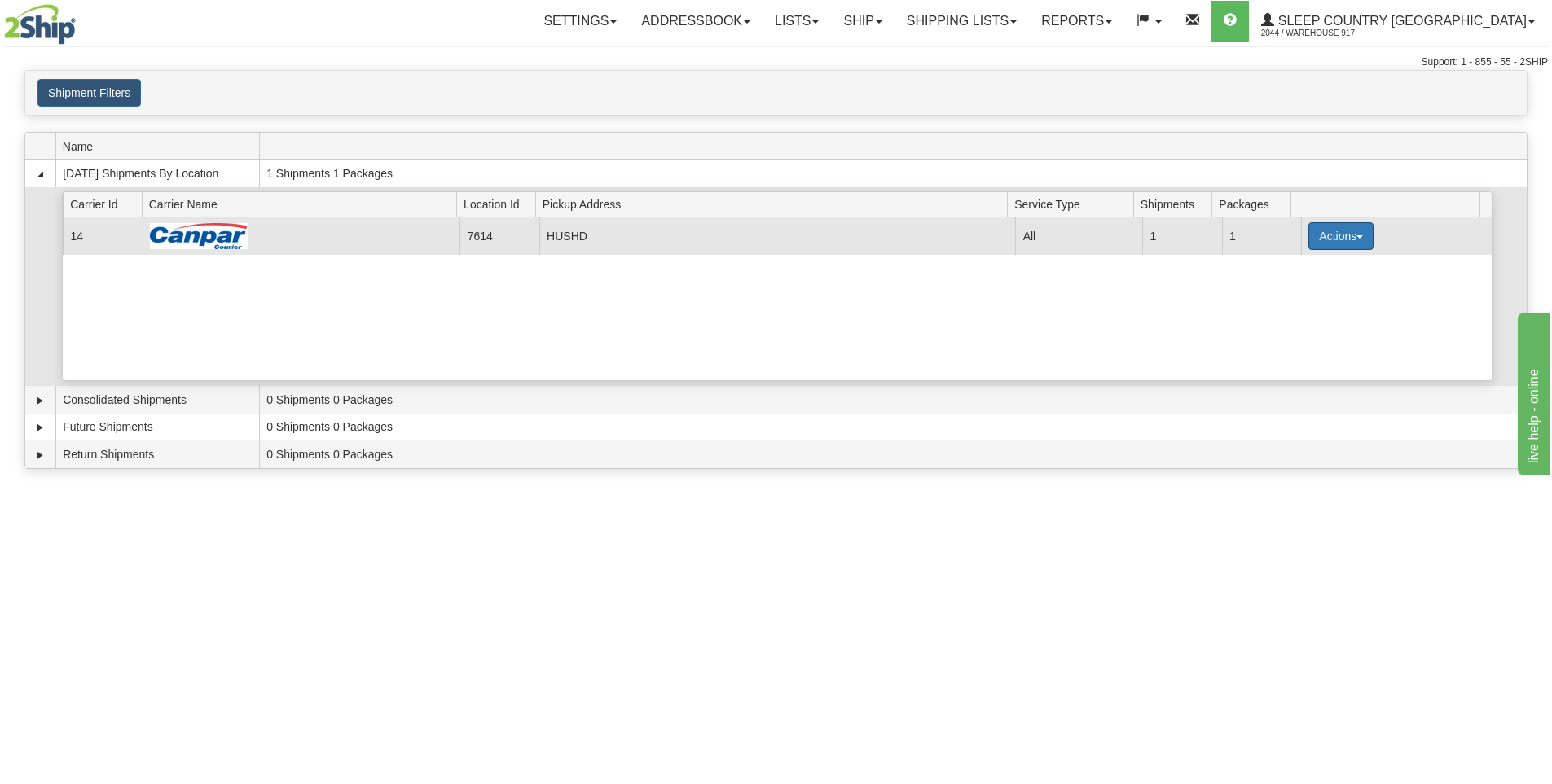
click at [1334, 237] on button "Actions" at bounding box center [1340, 236] width 65 height 28
click at [1296, 289] on span "Close" at bounding box center [1277, 288] width 38 height 12
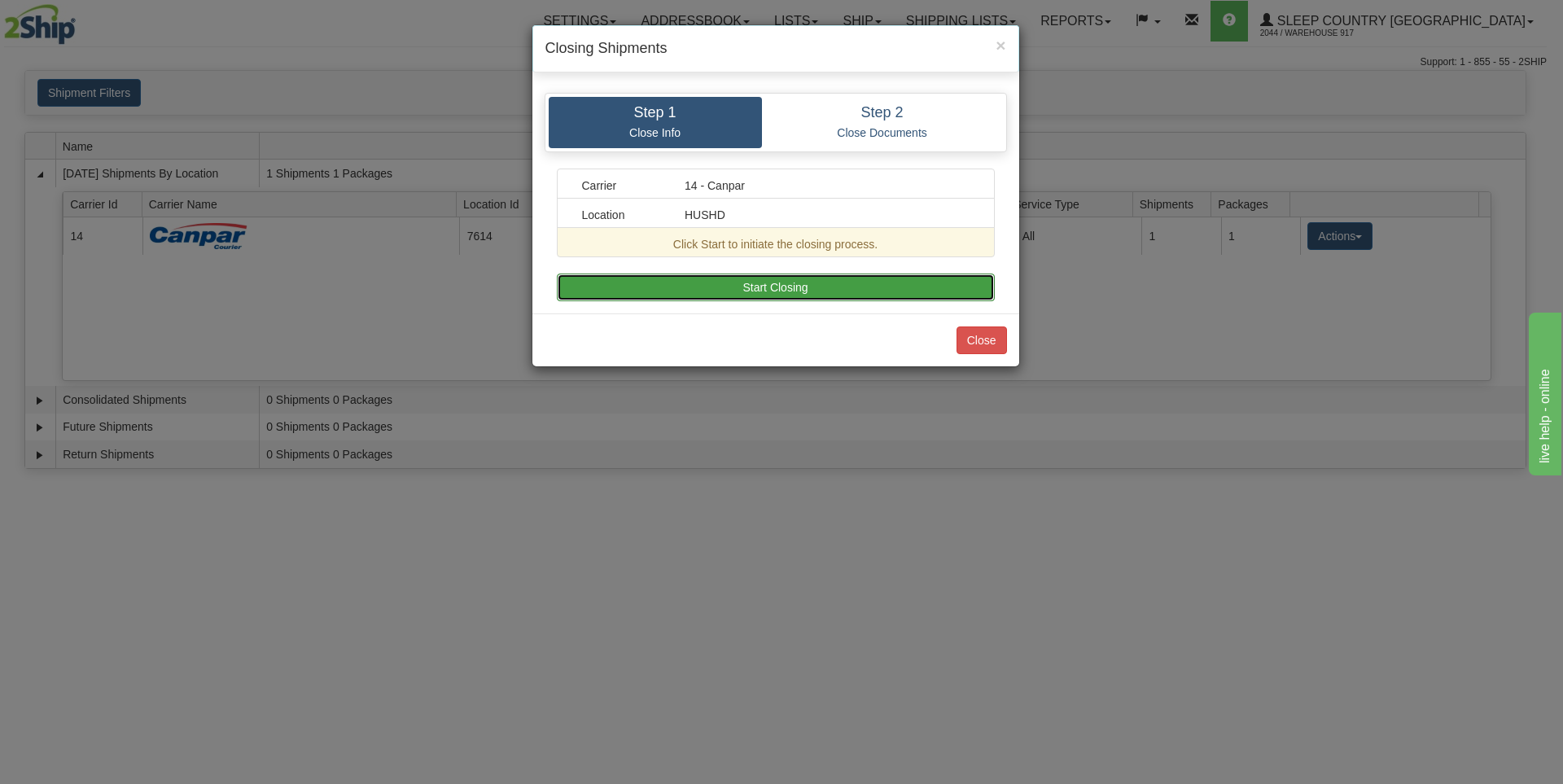
click at [912, 287] on button "Start Closing" at bounding box center [776, 287] width 438 height 28
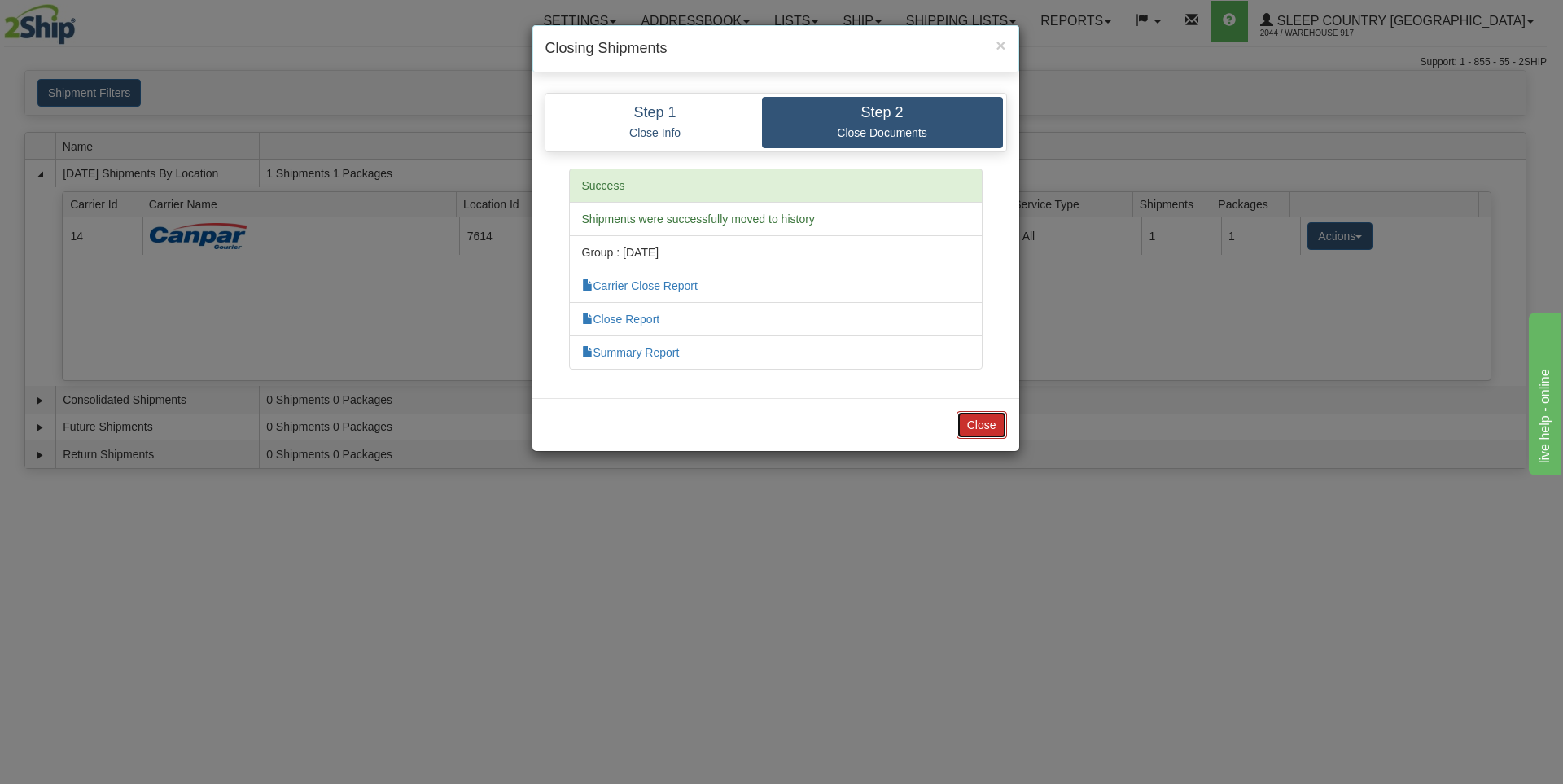
click at [995, 420] on button "Close" at bounding box center [982, 425] width 50 height 28
